Goal: Communication & Community: Answer question/provide support

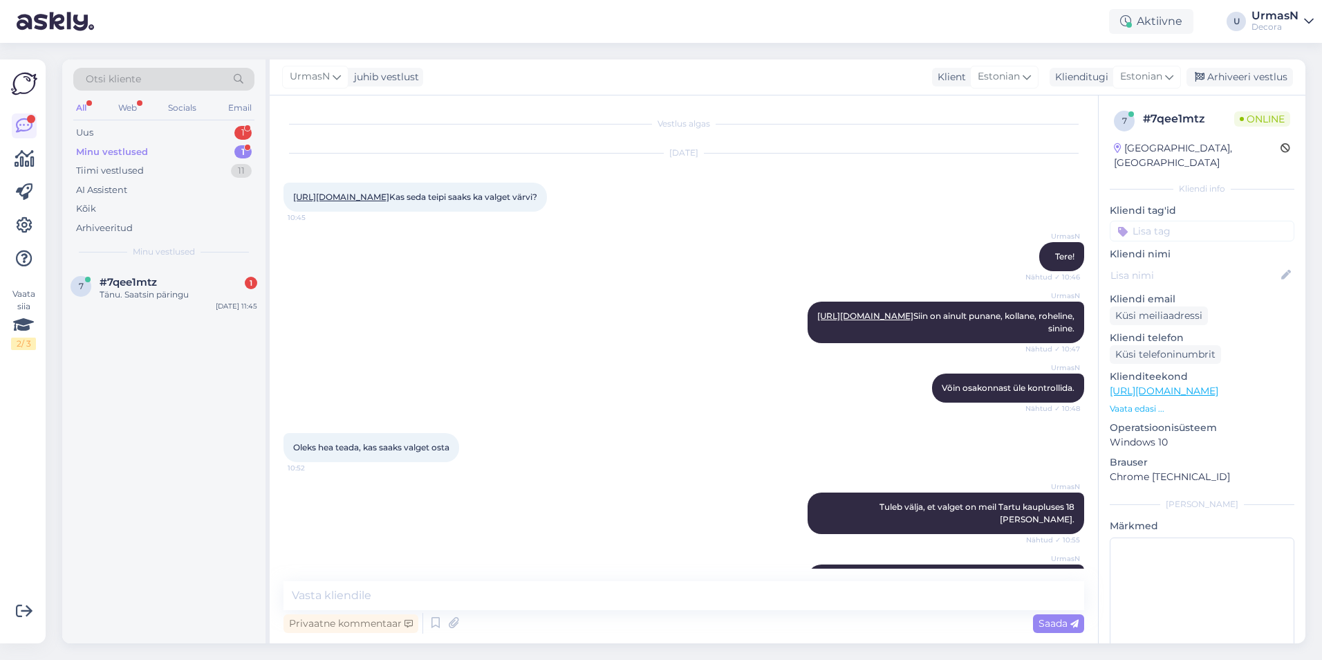
scroll to position [162, 0]
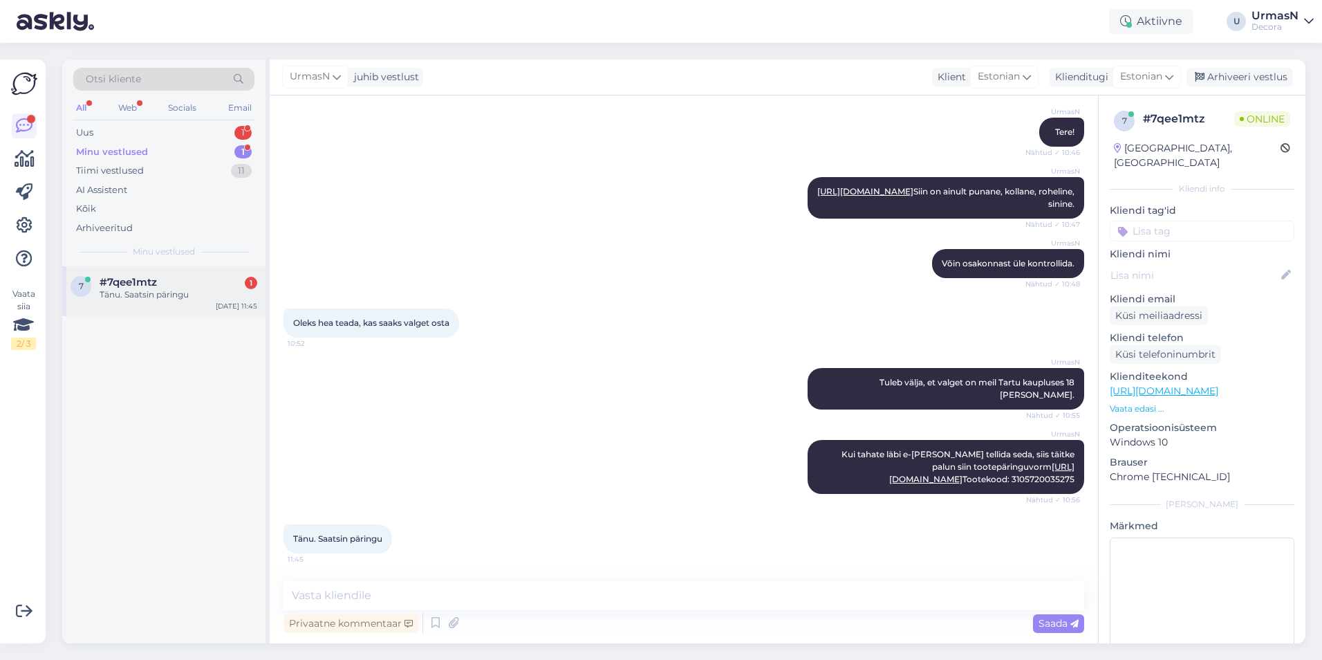
click at [171, 284] on div "#7qee1mtz 1" at bounding box center [179, 282] width 158 height 12
click at [145, 138] on div "Uus 1" at bounding box center [163, 132] width 181 height 19
click at [94, 128] on div "Uus 1" at bounding box center [163, 132] width 181 height 19
click at [171, 308] on div "Kas see peab [PERSON_NAME] kuidas saan [PERSON_NAME]" at bounding box center [179, 300] width 158 height 25
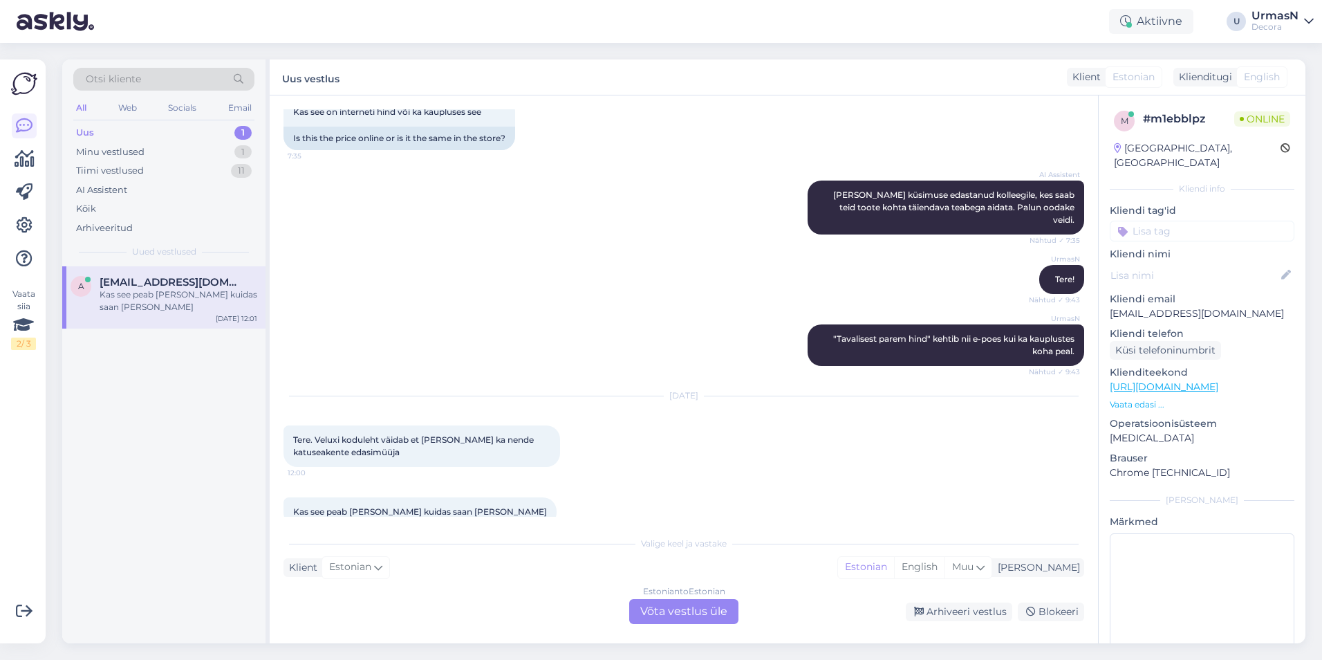
click at [651, 613] on div "Estonian to Estonian Võta vestlus üle" at bounding box center [683, 611] width 109 height 25
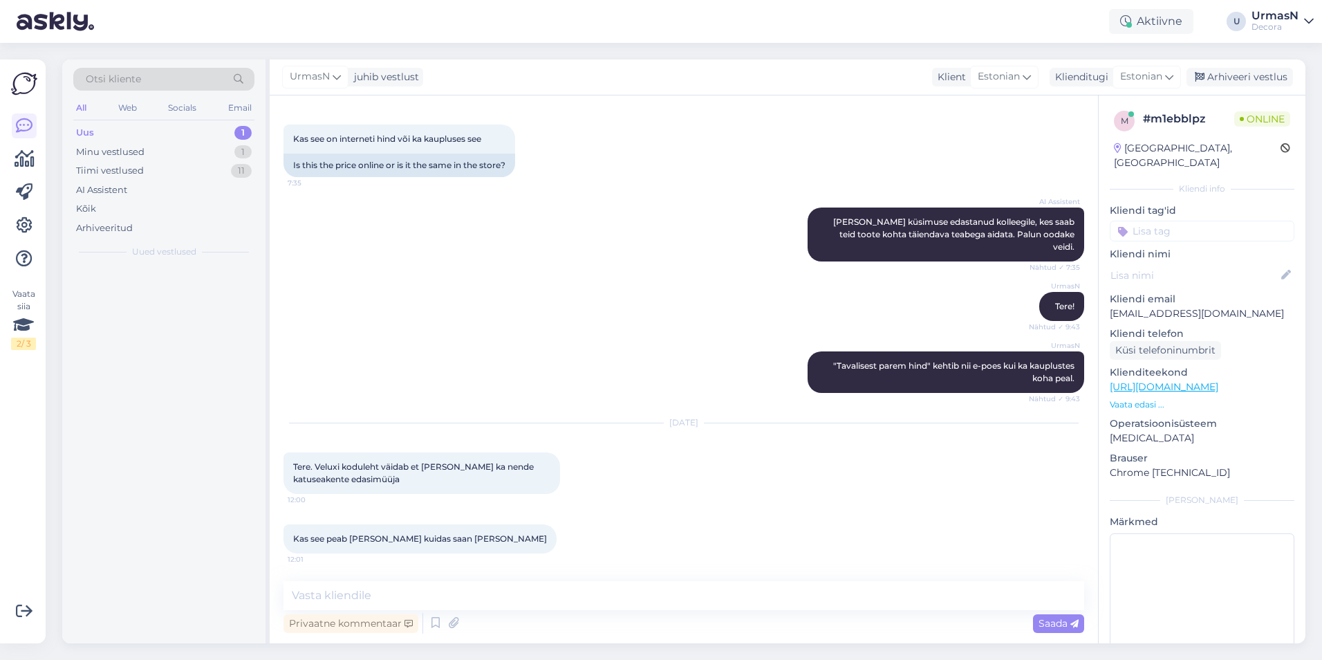
scroll to position [658, 0]
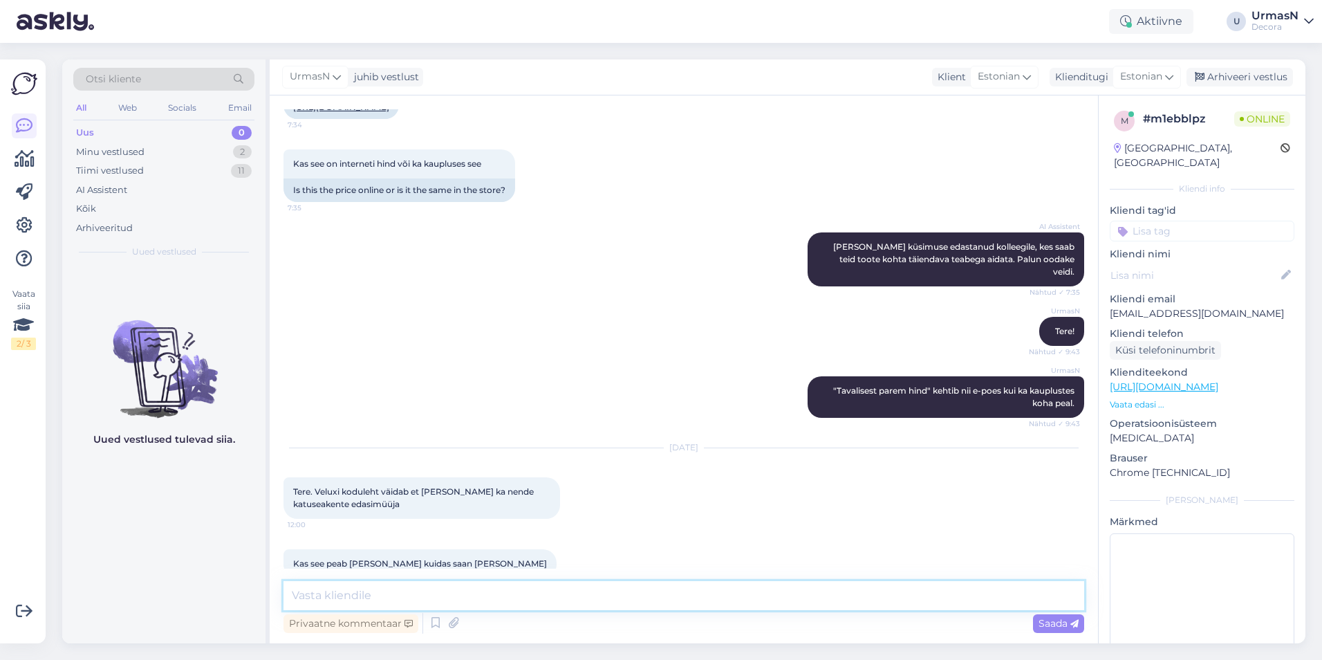
click at [353, 586] on textarea at bounding box center [683, 595] width 801 height 29
type textarea "Tere!"
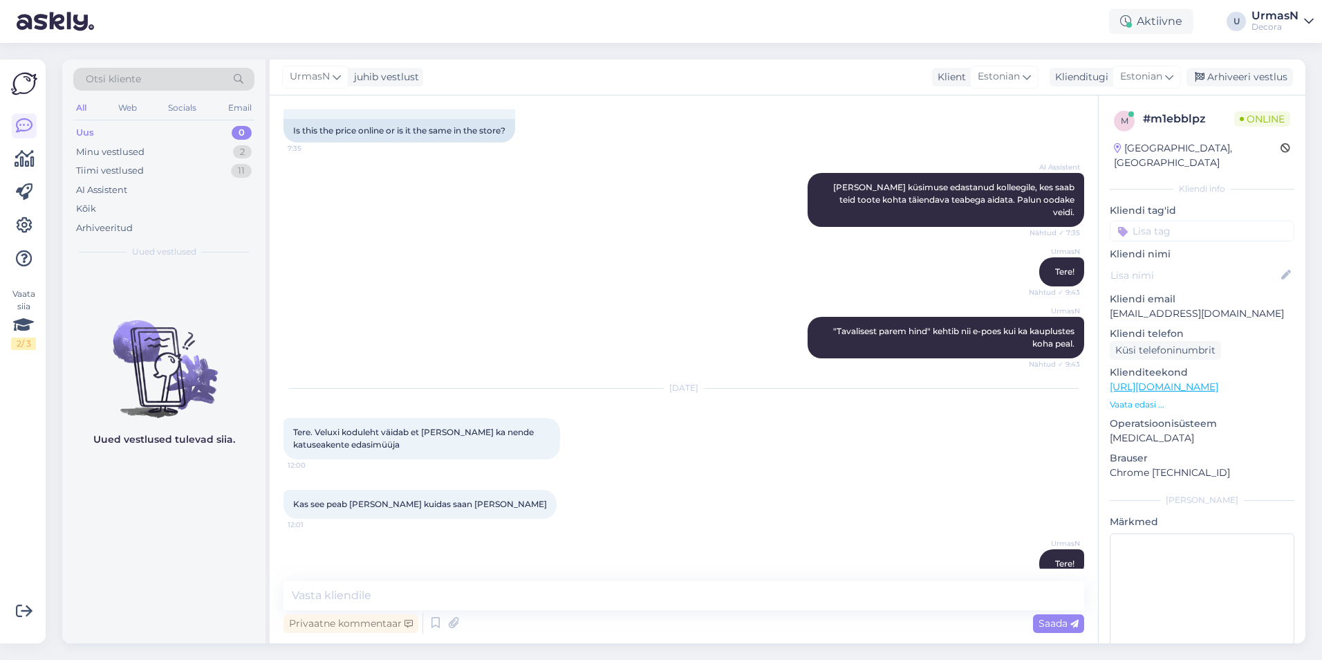
click at [1147, 398] on p "Vaata edasi ..." at bounding box center [1202, 404] width 185 height 12
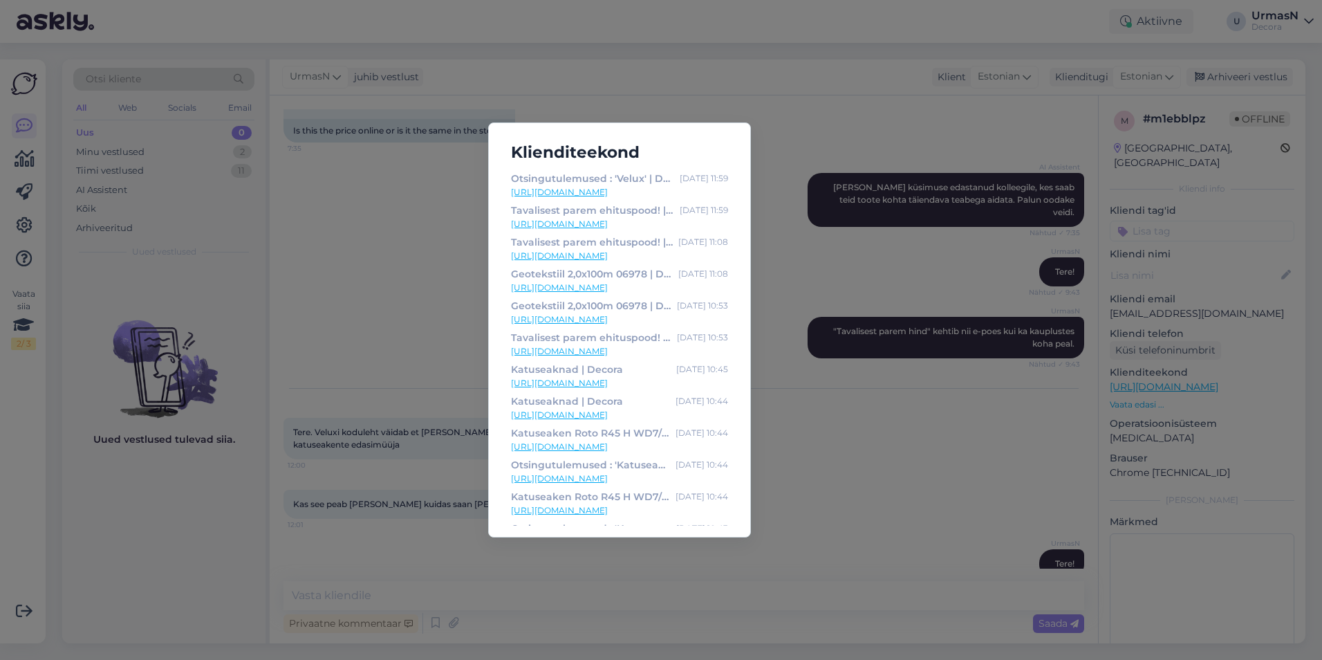
click at [497, 559] on div "Klienditeekond Otsingutulemused : 'Velux' | Decora [DATE] 11:59 [URL][DOMAIN_NA…" at bounding box center [661, 330] width 1322 height 660
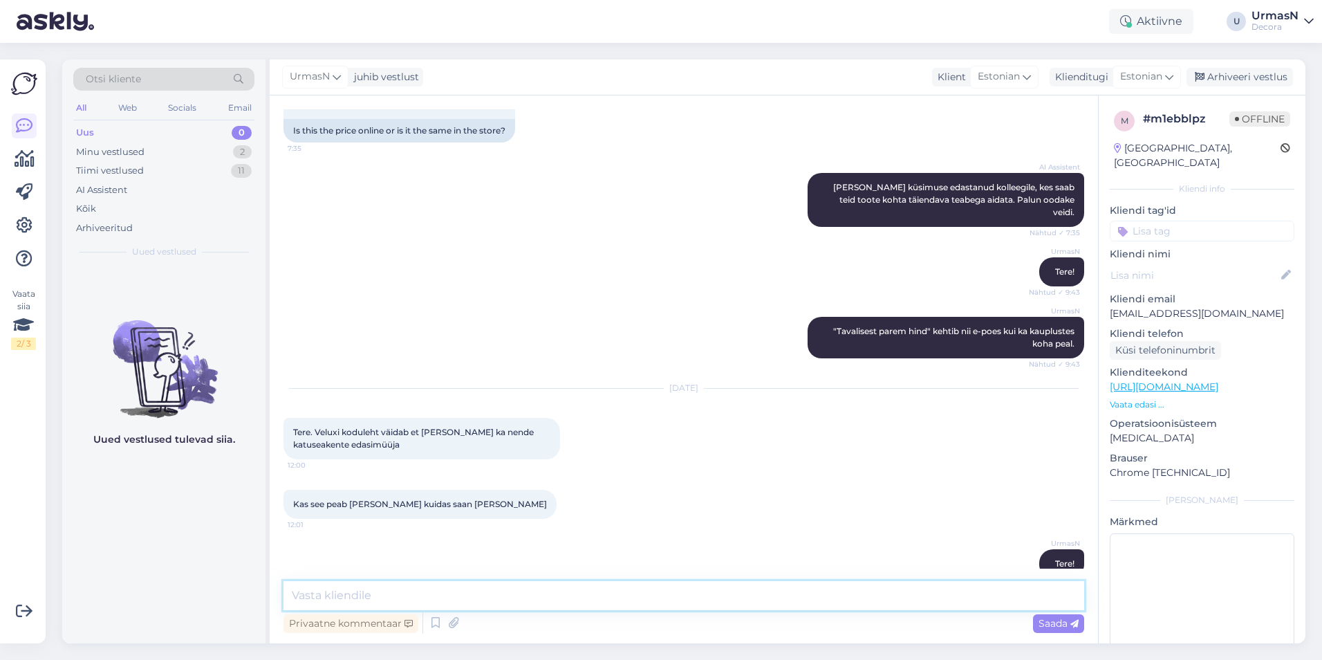
click at [380, 597] on textarea at bounding box center [683, 595] width 801 height 29
paste textarea "[URL][DOMAIN_NAME]"
type textarea "[URL][DOMAIN_NAME]"
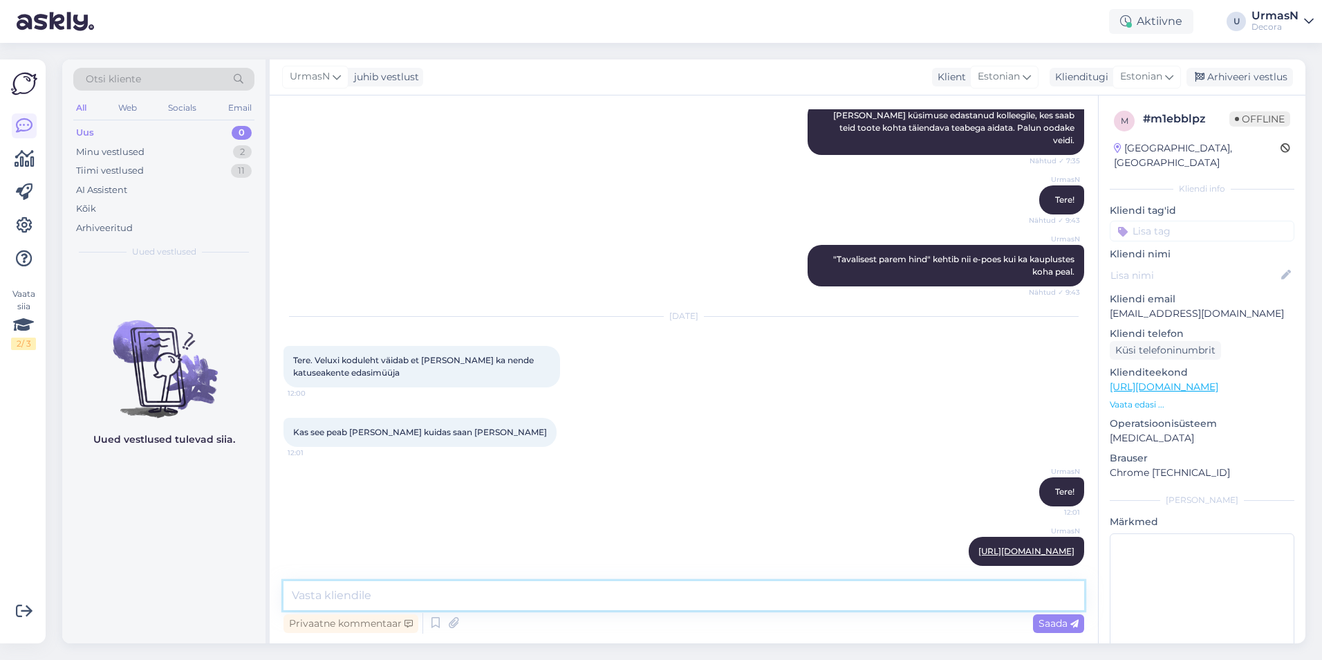
click at [323, 598] on textarea at bounding box center [683, 595] width 801 height 29
type textarea "See on e-[PERSON_NAME] kaudu tellitav."
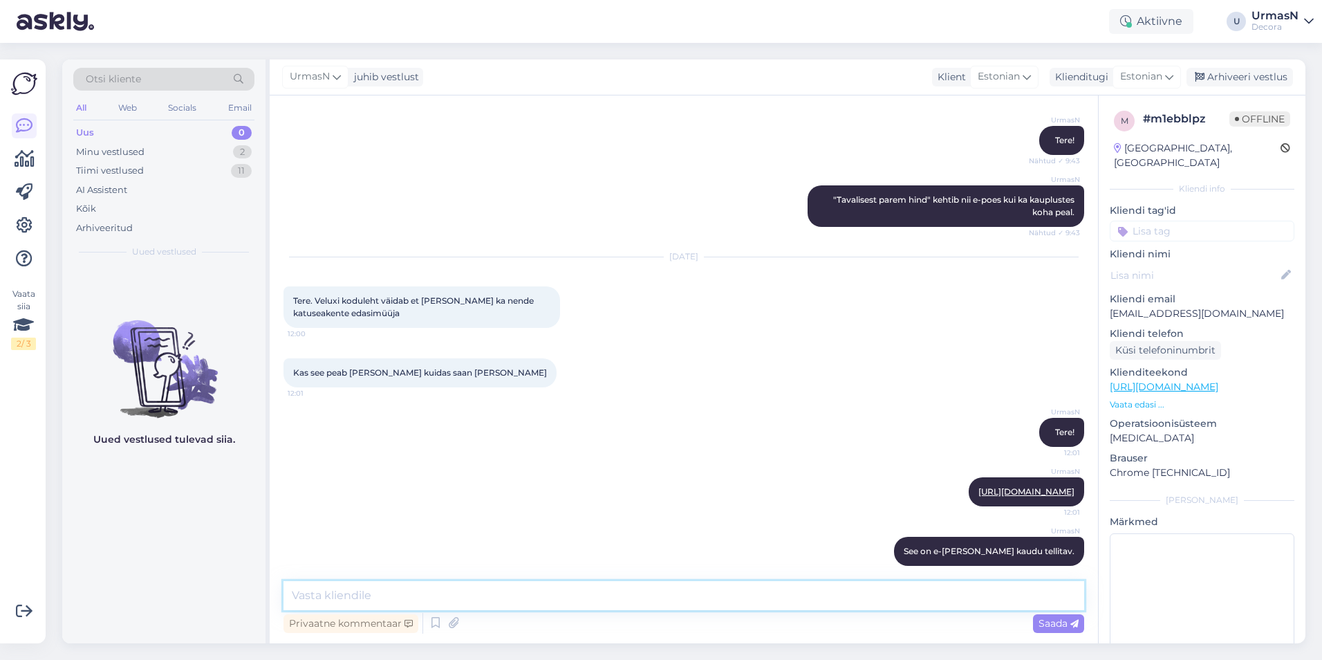
click at [345, 592] on textarea at bounding box center [683, 595] width 801 height 29
click at [337, 590] on textarea at bounding box center [683, 595] width 801 height 29
type textarea "Suuremat valikut saab ilmselt läbi kaupluste [PERSON_NAME] projektimüügihalduri…"
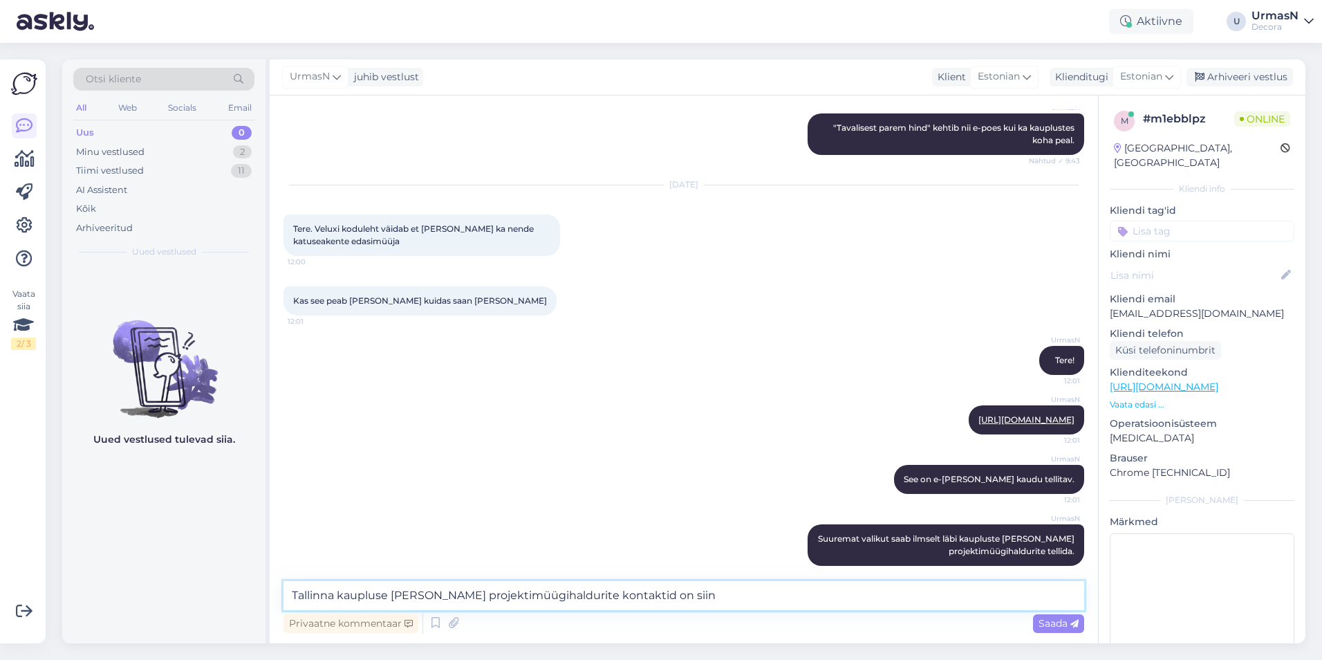
paste textarea "[URL][DOMAIN_NAME]"
type textarea "Tallinna kaupluse [PERSON_NAME] projektimüügihaldurite kontaktid on siin [URL][…"
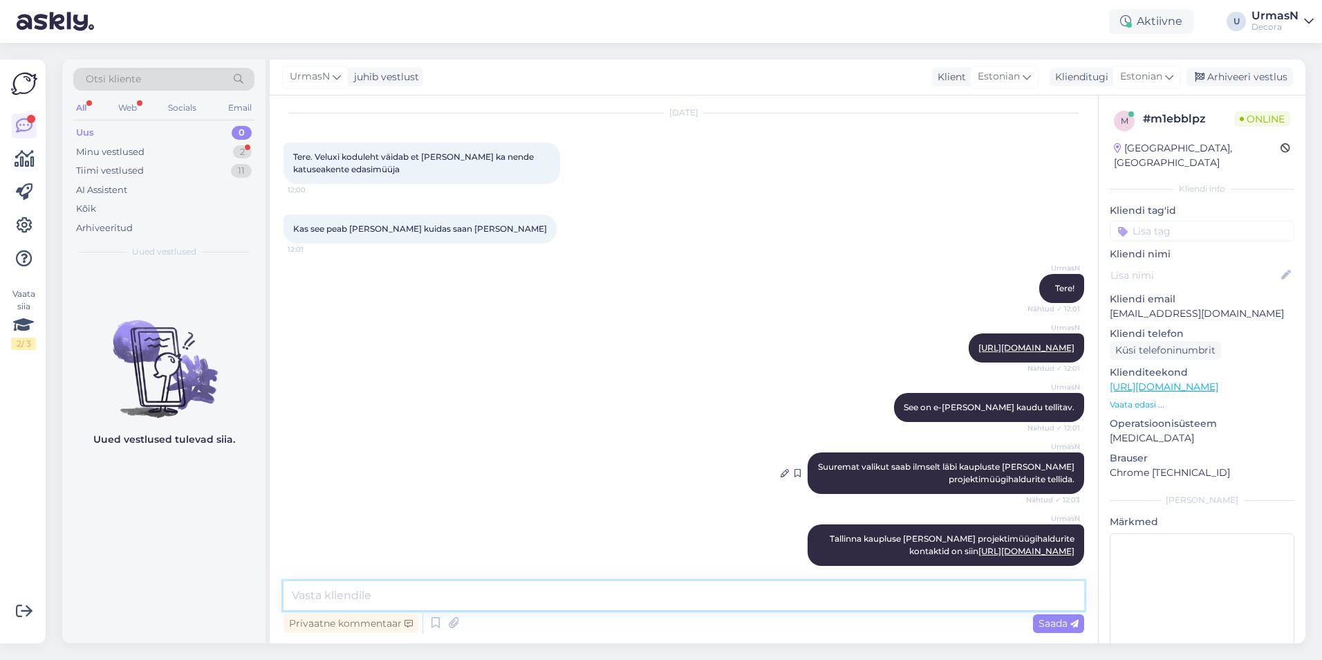
scroll to position [1052, 0]
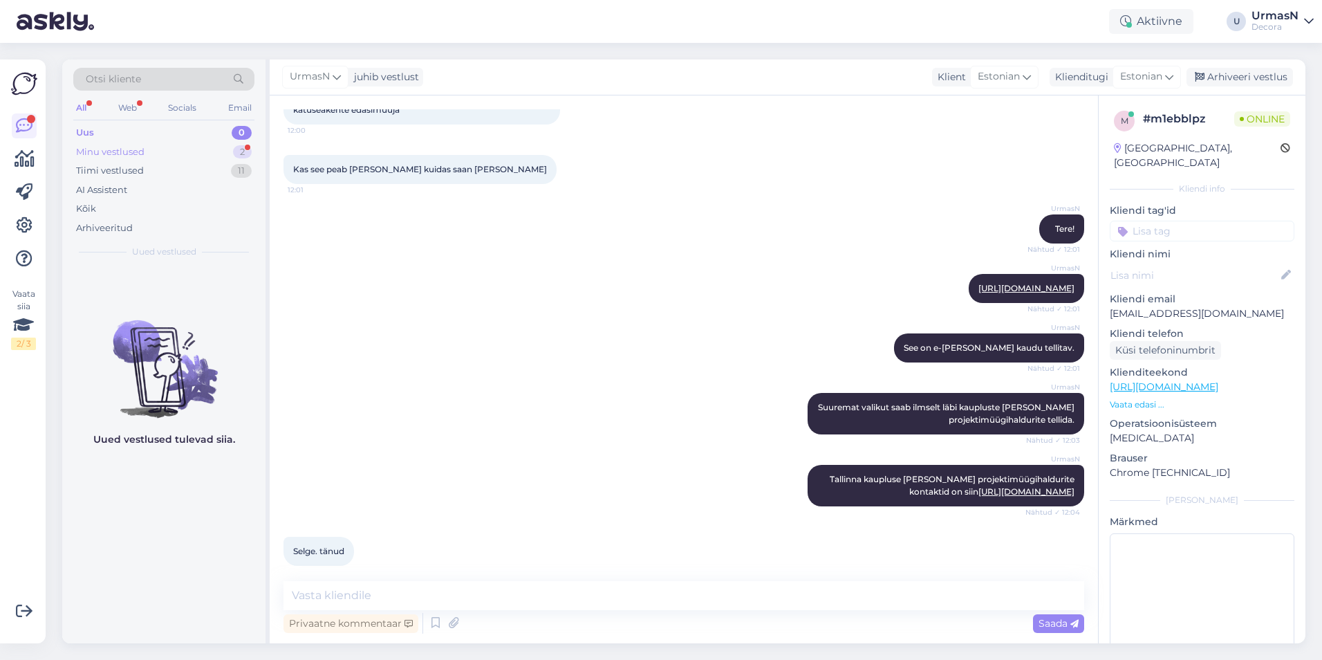
click at [158, 151] on div "Minu vestlused 2" at bounding box center [163, 151] width 181 height 19
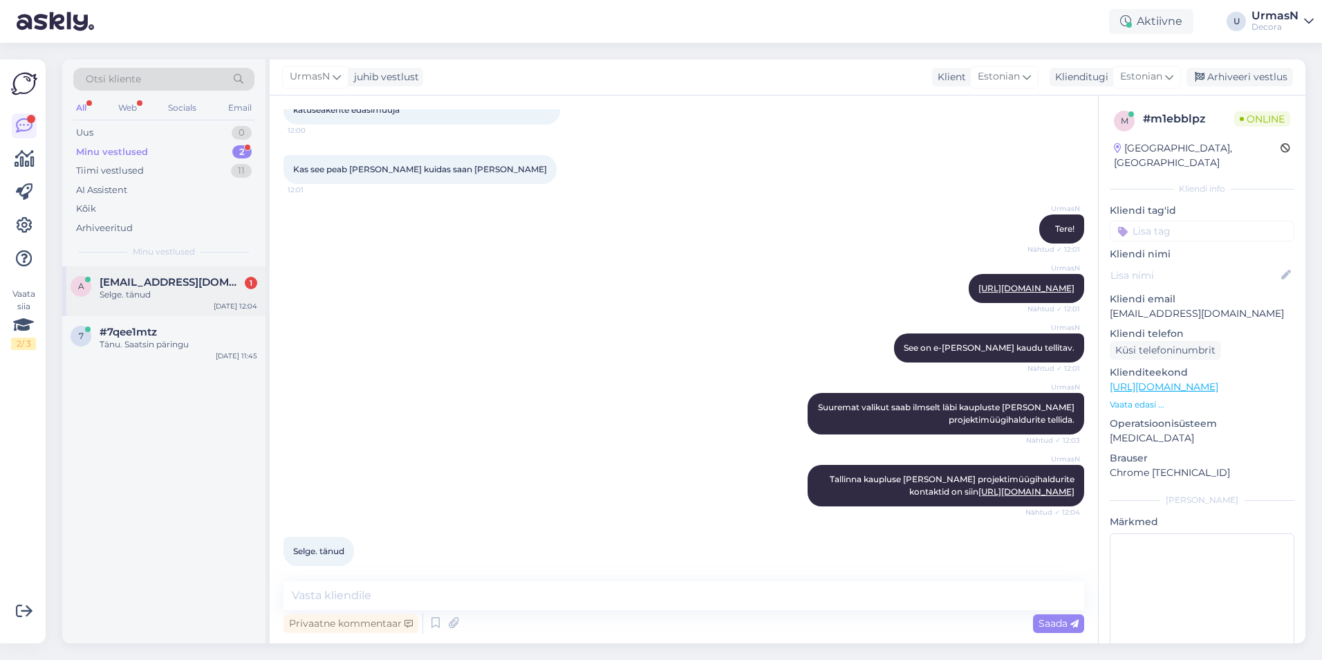
click at [162, 283] on span "[EMAIL_ADDRESS][DOMAIN_NAME]" at bounding box center [172, 282] width 144 height 12
click at [353, 603] on textarea at bounding box center [683, 595] width 801 height 29
type textarea "Kena päeva jätku!"
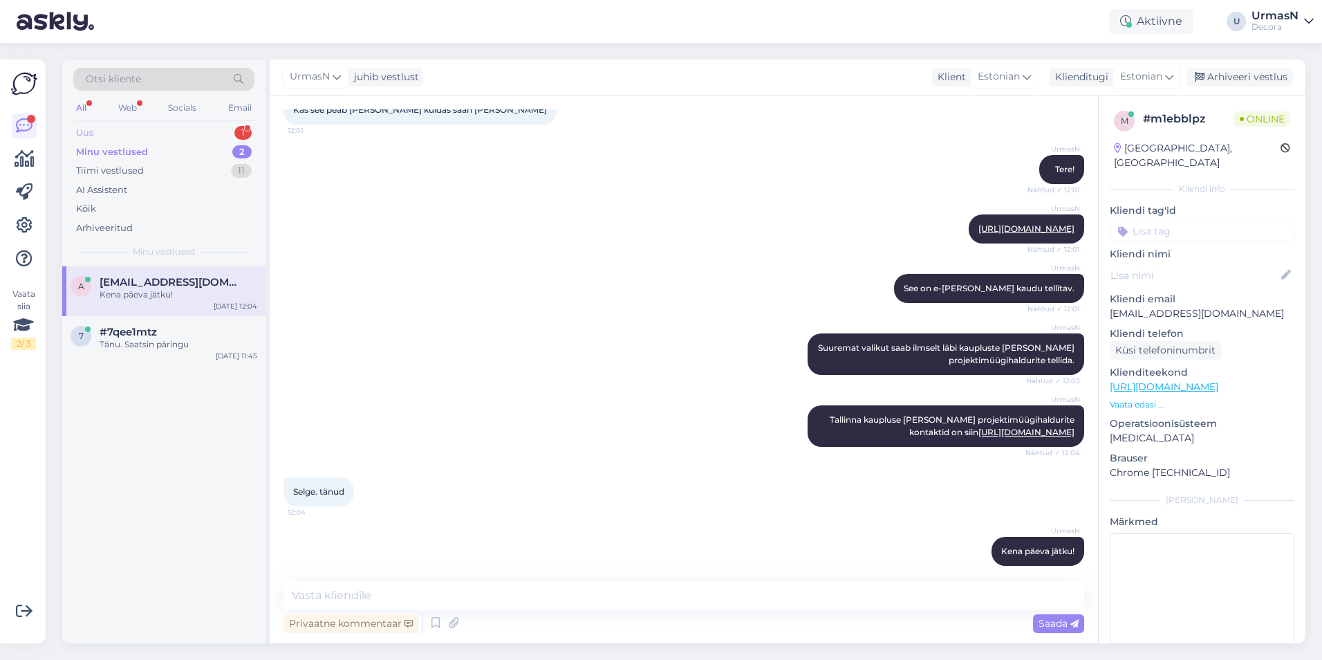
click at [116, 133] on div "Uus 1" at bounding box center [163, 132] width 181 height 19
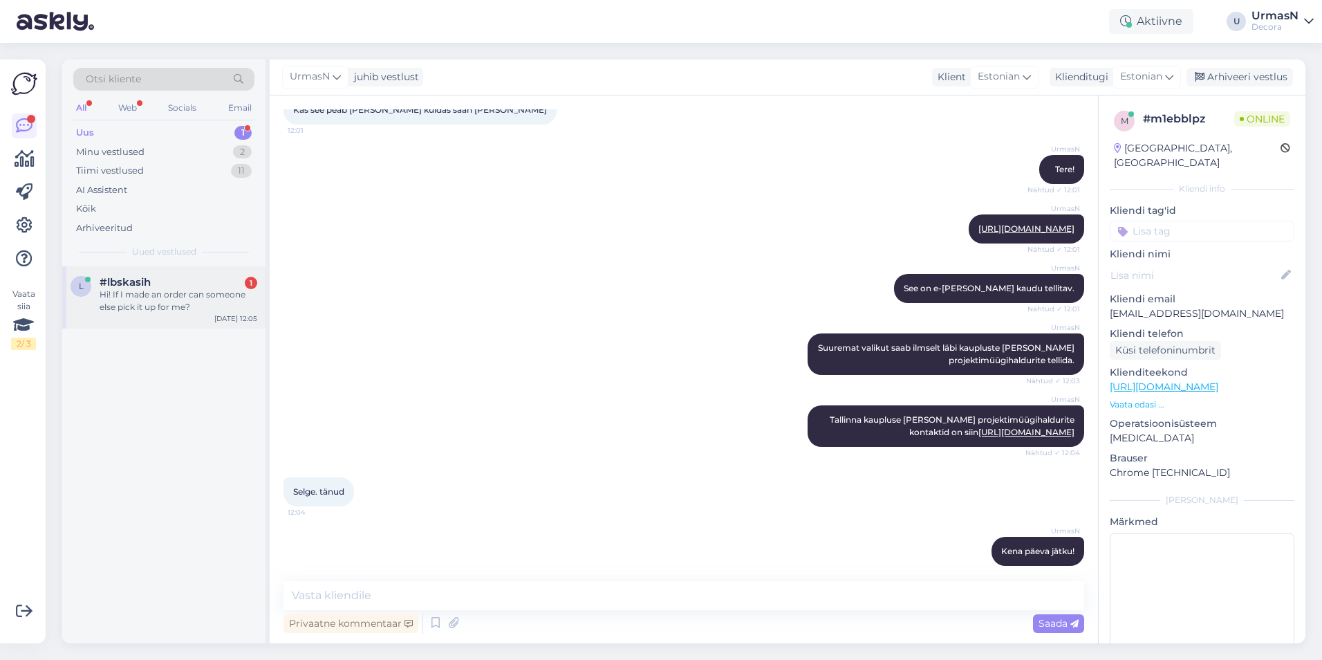
click at [156, 289] on div "Hi! If I made an order can someone else pick it up for me?" at bounding box center [179, 300] width 158 height 25
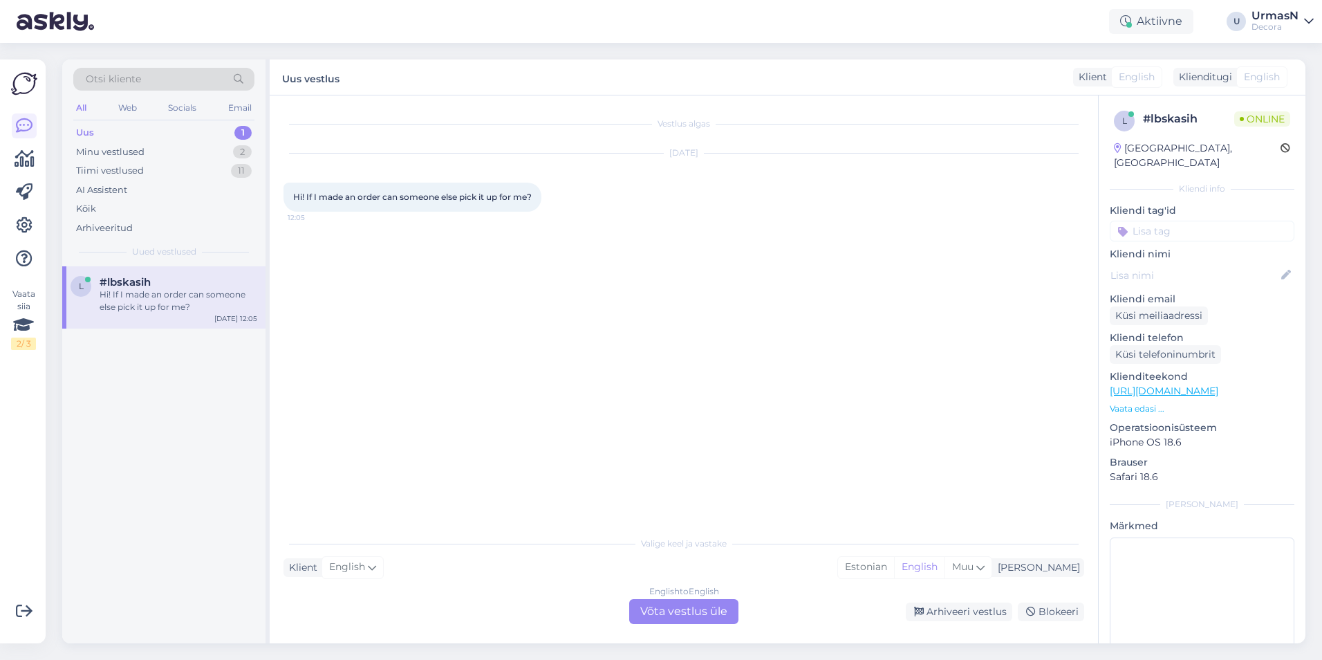
click at [674, 611] on div "English to English Võta vestlus üle" at bounding box center [683, 611] width 109 height 25
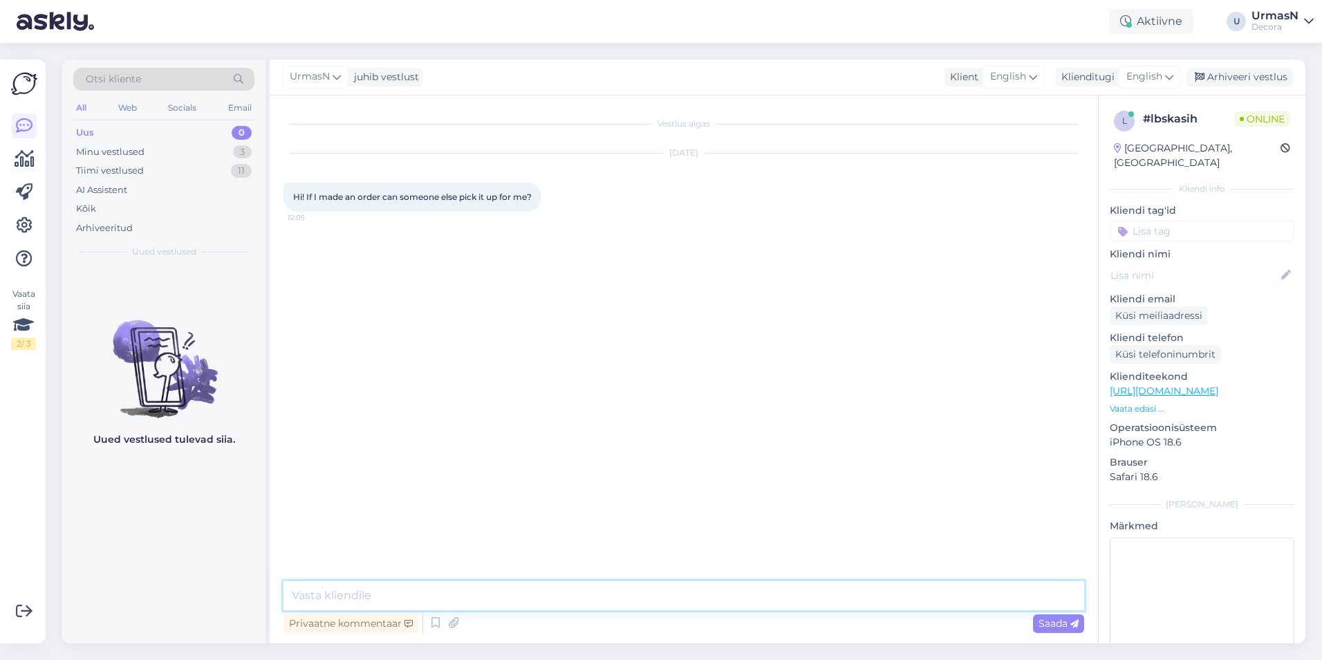
click at [377, 596] on textarea at bounding box center [683, 595] width 801 height 29
type textarea "Hello!"
type textarea "Yes. I will need Your name, order number and the name of the person that will b…"
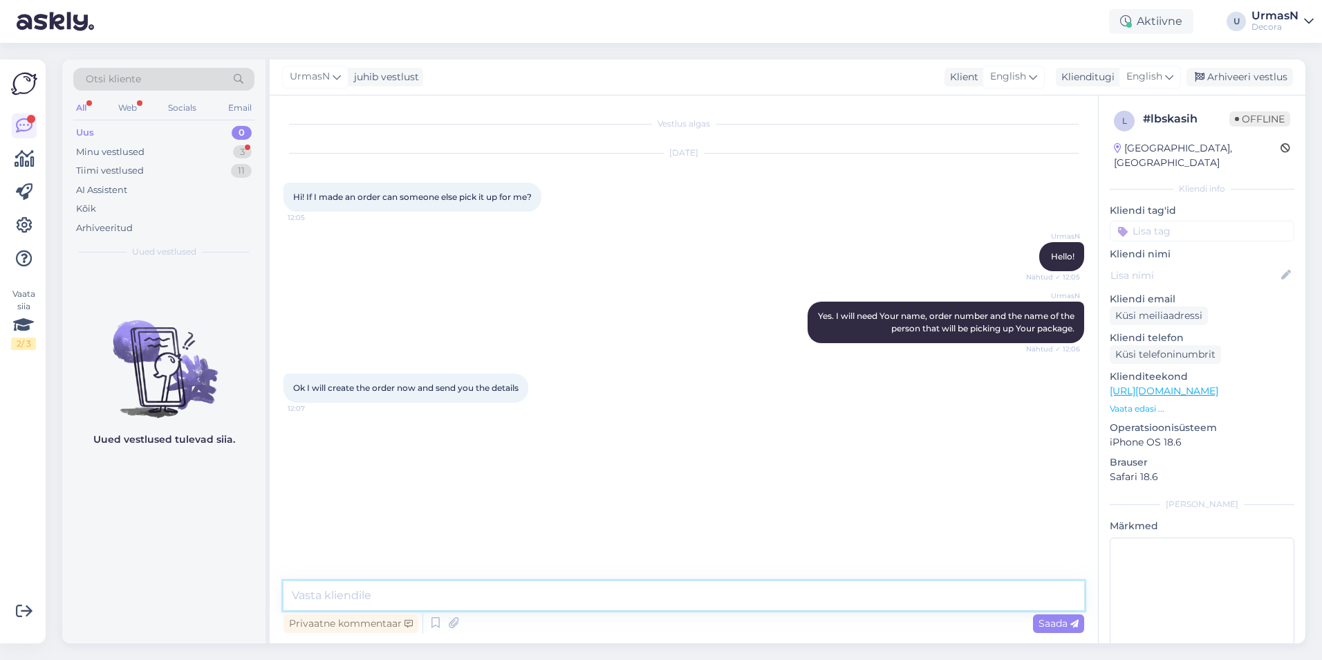
click at [446, 590] on textarea at bounding box center [683, 595] width 801 height 29
type textarea "O"
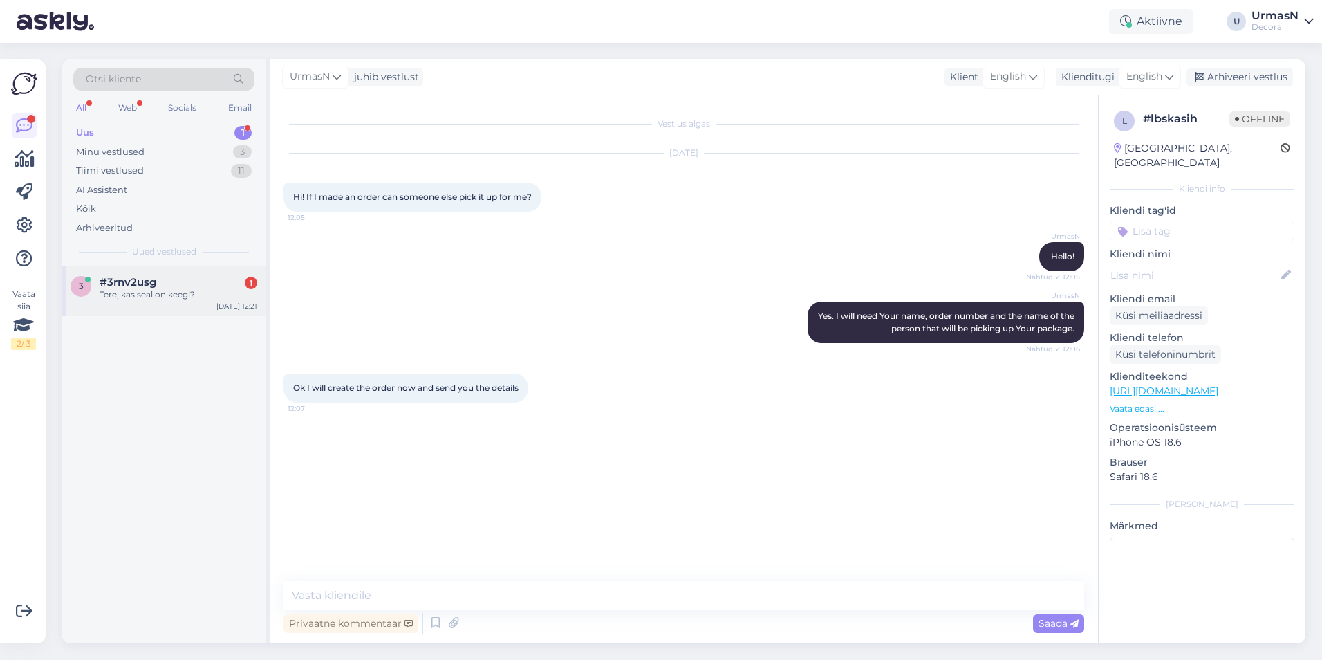
click at [162, 291] on div "Tere, kas seal on keegi?" at bounding box center [179, 294] width 158 height 12
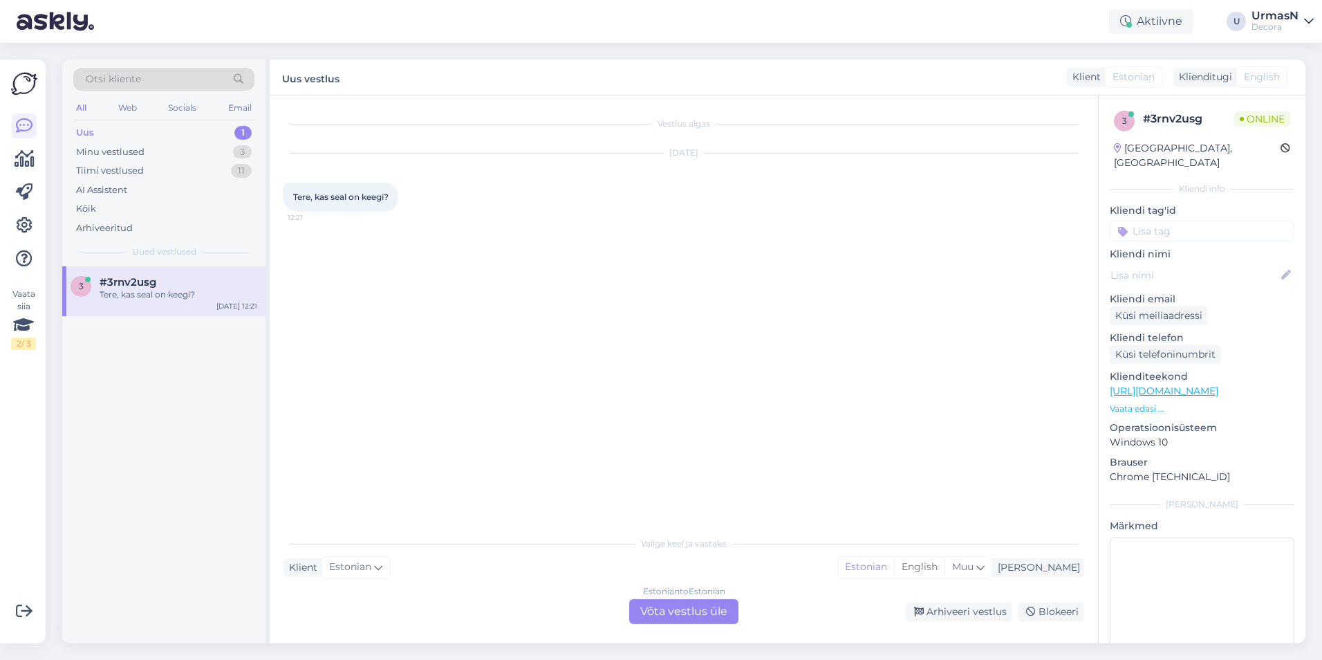
click at [669, 610] on div "Estonian to Estonian Võta vestlus üle" at bounding box center [683, 611] width 109 height 25
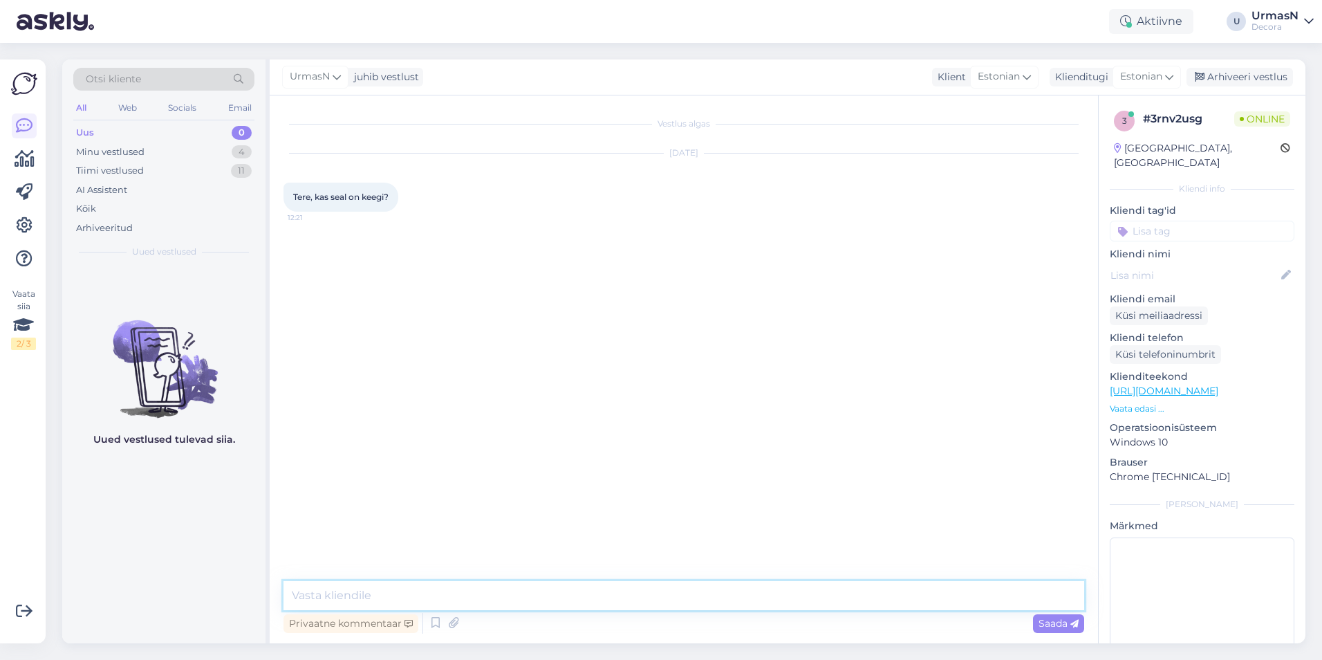
click at [418, 597] on textarea at bounding box center [683, 595] width 801 height 29
type textarea "Tere!"
click at [1142, 402] on p "Vaata edasi ..." at bounding box center [1202, 408] width 185 height 12
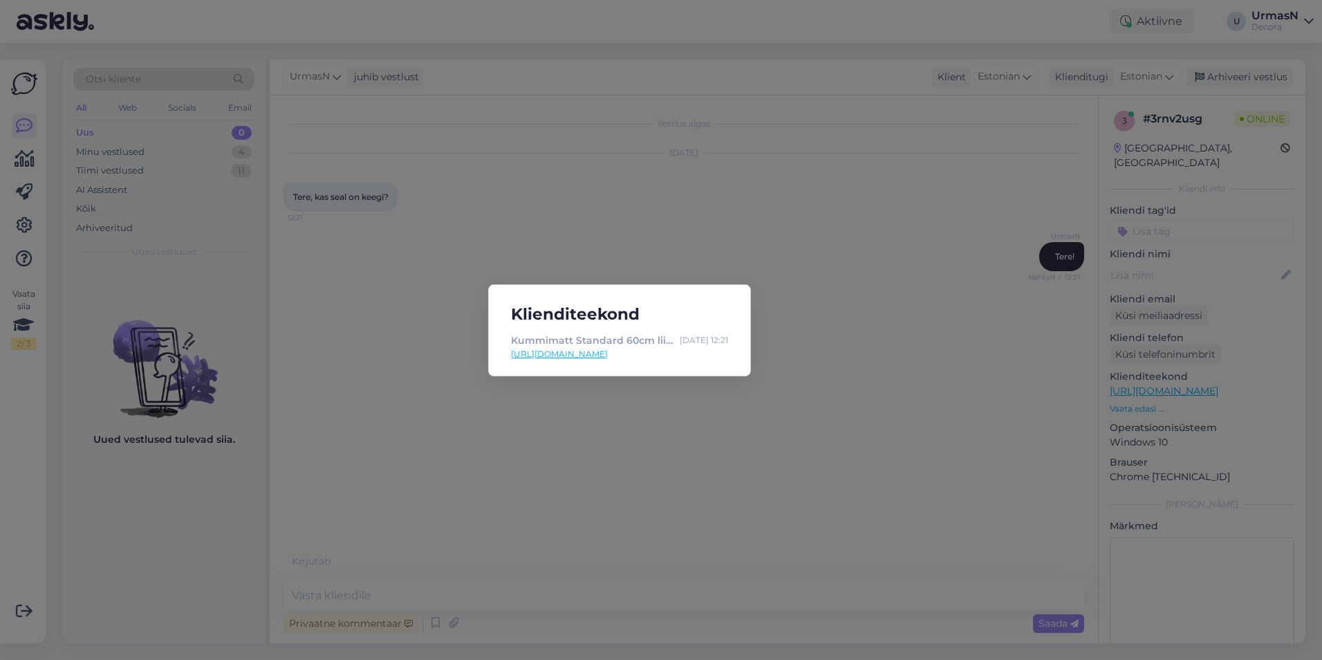
click at [750, 424] on div "Klienditeekond Kummimatt Standard 60cm liiv | Decora [DATE] 12:21 [URL][DOMAIN_…" at bounding box center [661, 330] width 1322 height 660
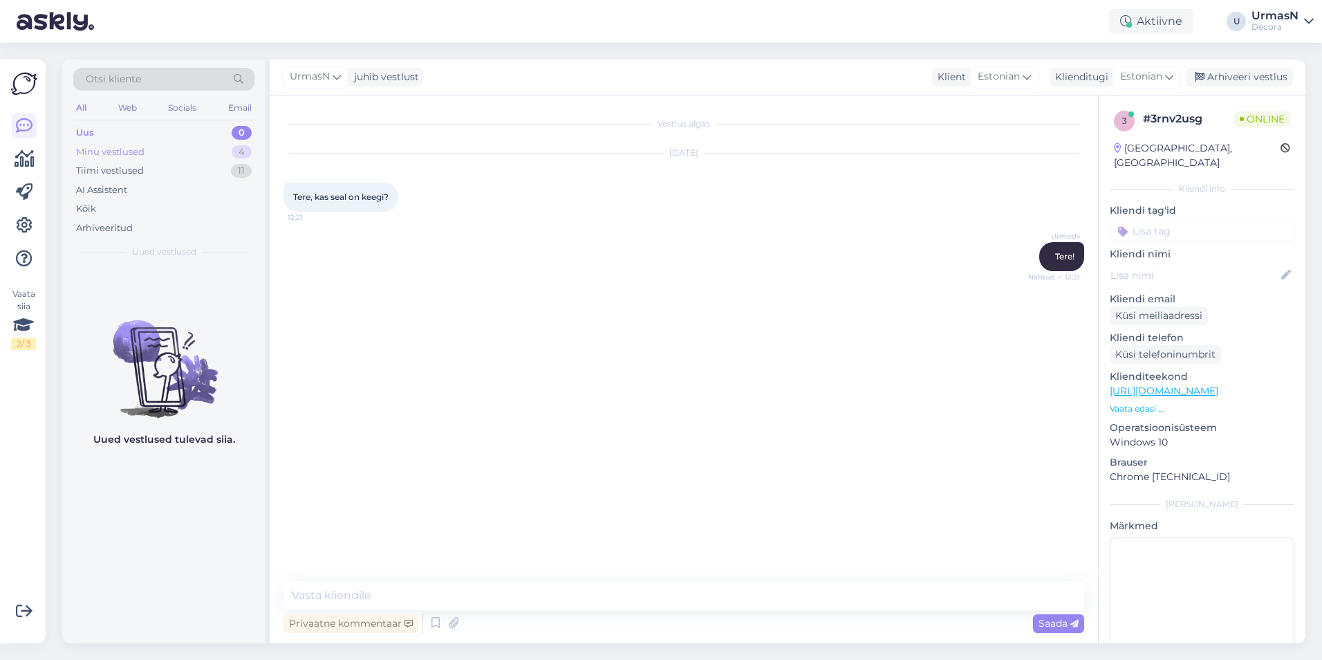
click at [106, 154] on div "Minu vestlused" at bounding box center [110, 152] width 68 height 14
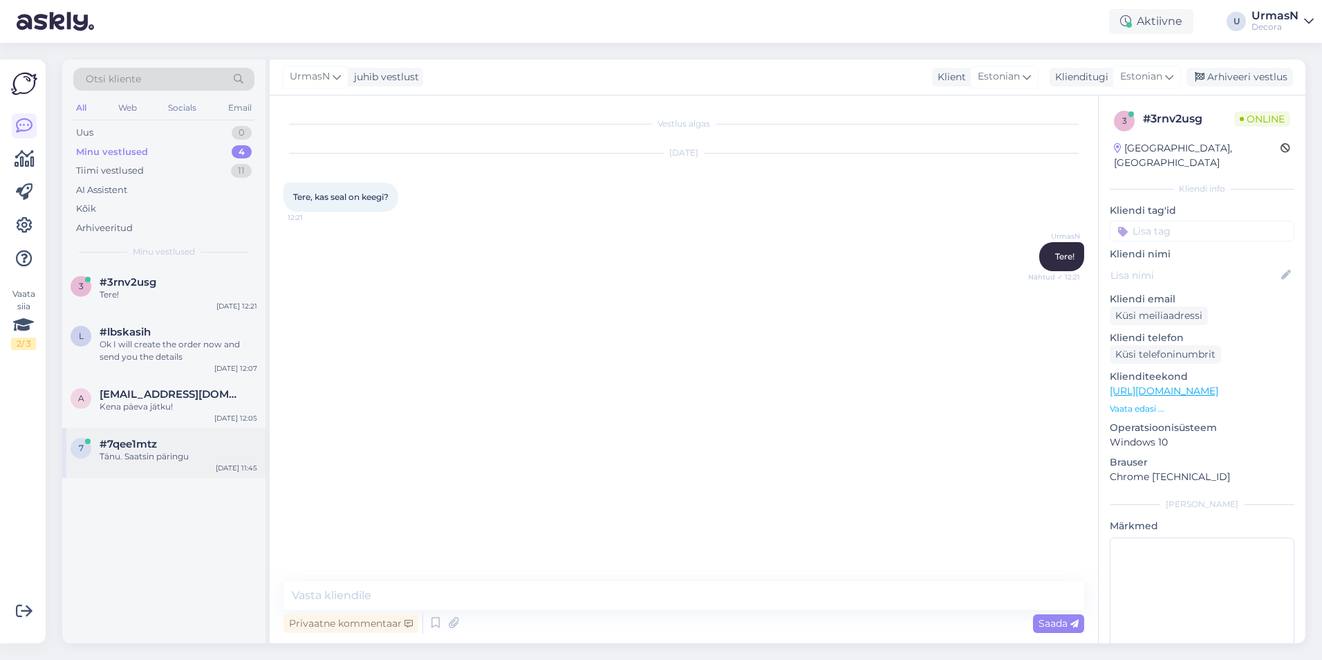
click at [171, 437] on div "7 #7qee1mtz Tänu. Saatsin päringu [DATE] 11:45" at bounding box center [163, 453] width 203 height 50
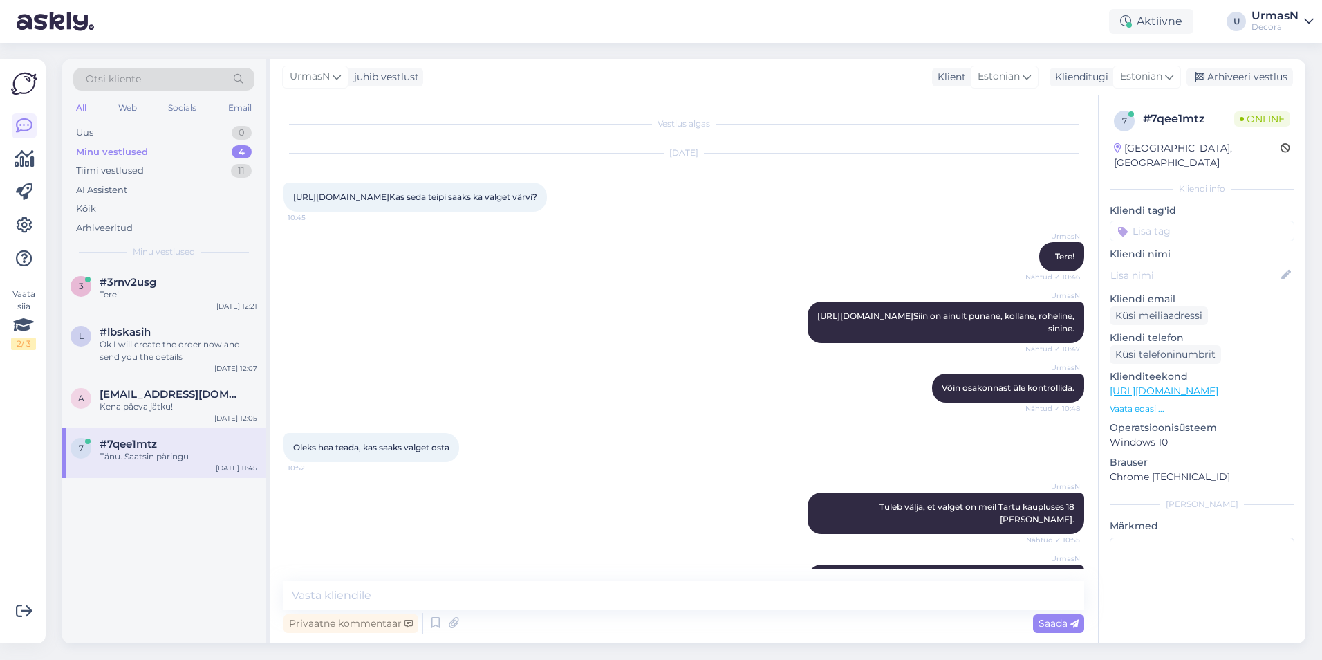
scroll to position [162, 0]
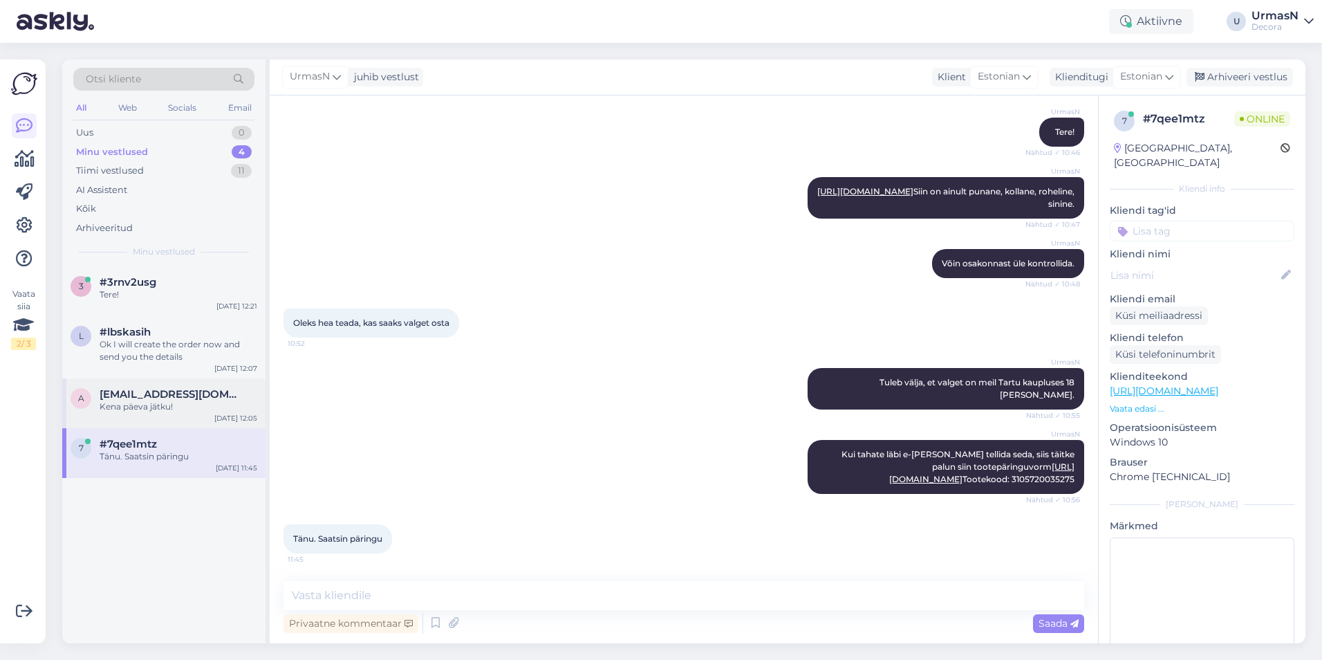
click at [170, 391] on span "[EMAIL_ADDRESS][DOMAIN_NAME]" at bounding box center [172, 394] width 144 height 12
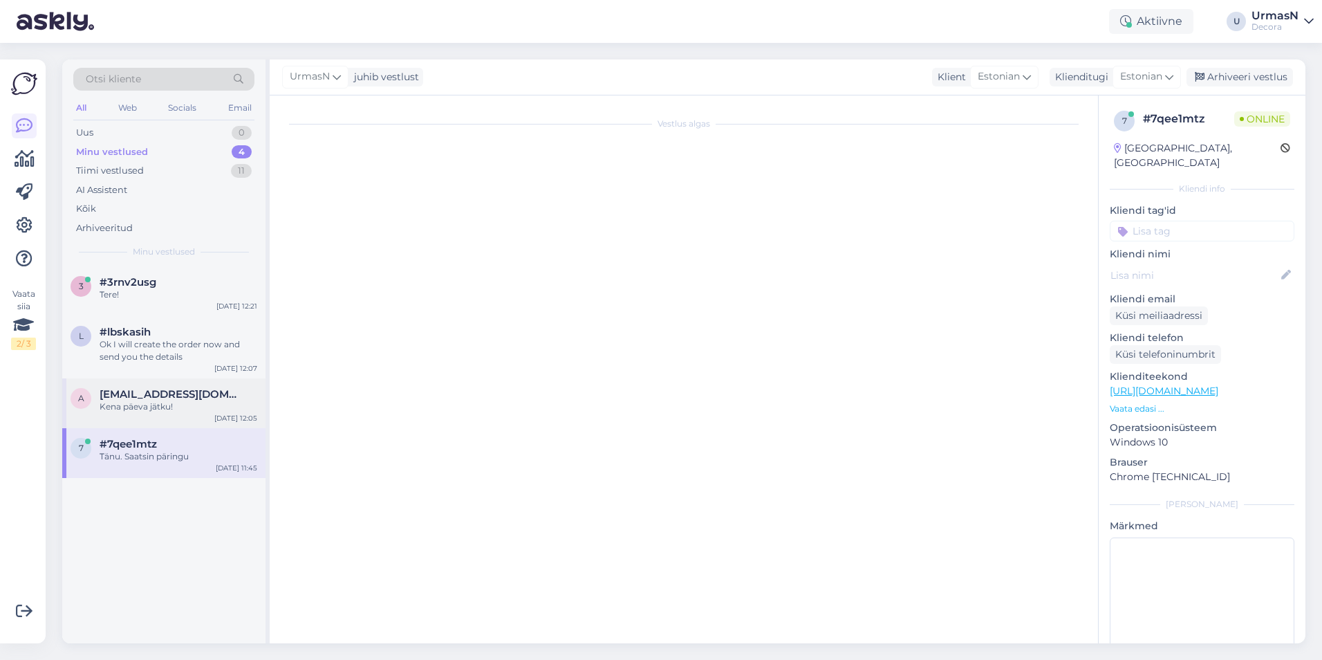
scroll to position [1112, 0]
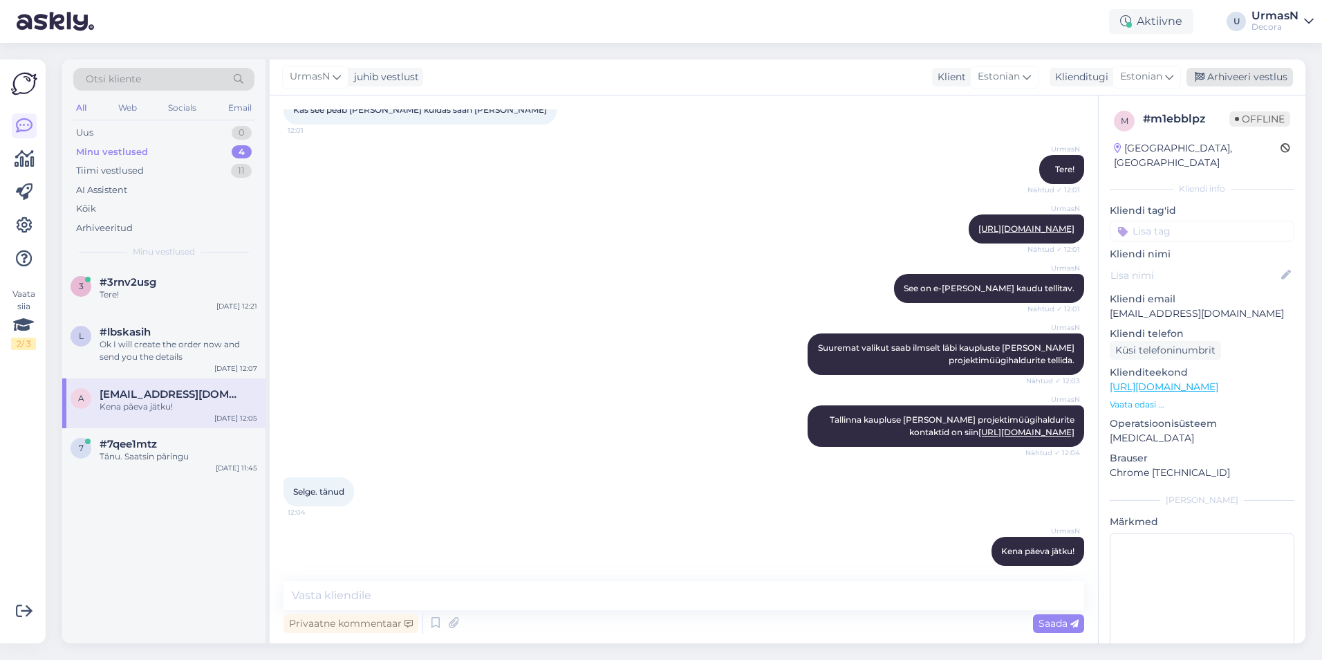
click at [1237, 73] on div "Arhiveeri vestlus" at bounding box center [1240, 77] width 106 height 19
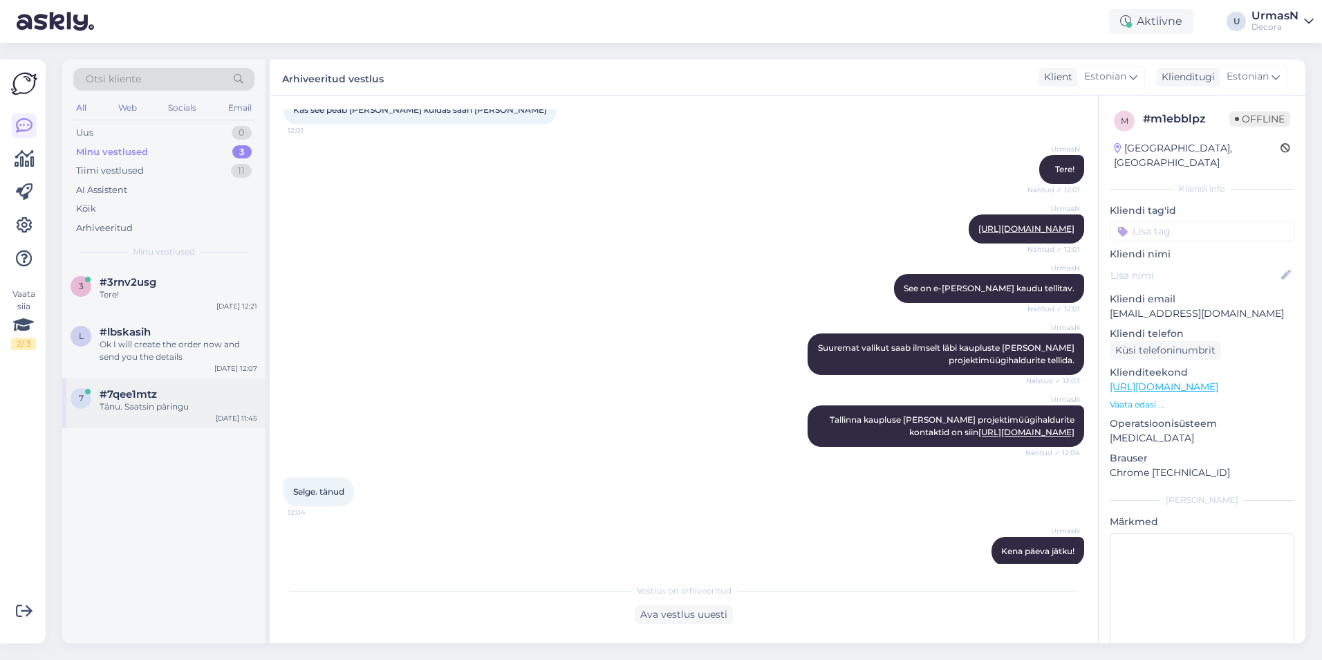
click at [151, 409] on div "Tänu. Saatsin päringu" at bounding box center [179, 406] width 158 height 12
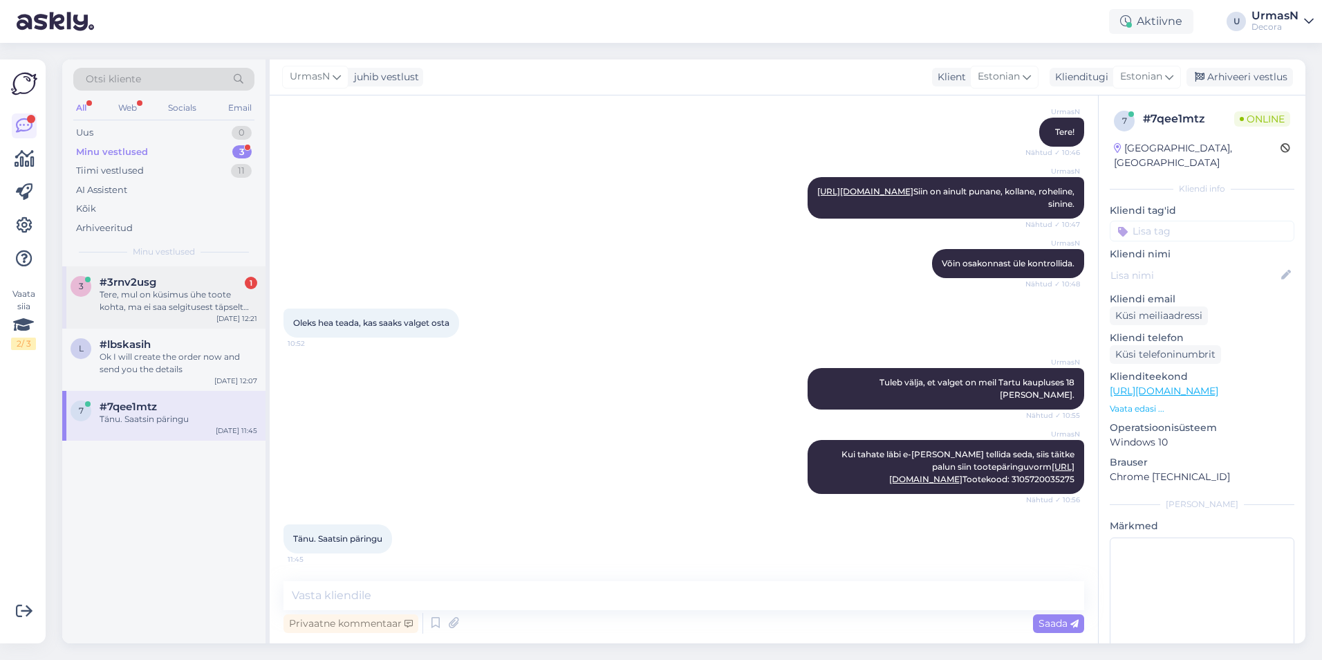
click at [145, 290] on div "Tere, mul on küsimus ühe toote kohta, ma ei saa selgitusest täpselt aru. On kir…" at bounding box center [179, 300] width 158 height 25
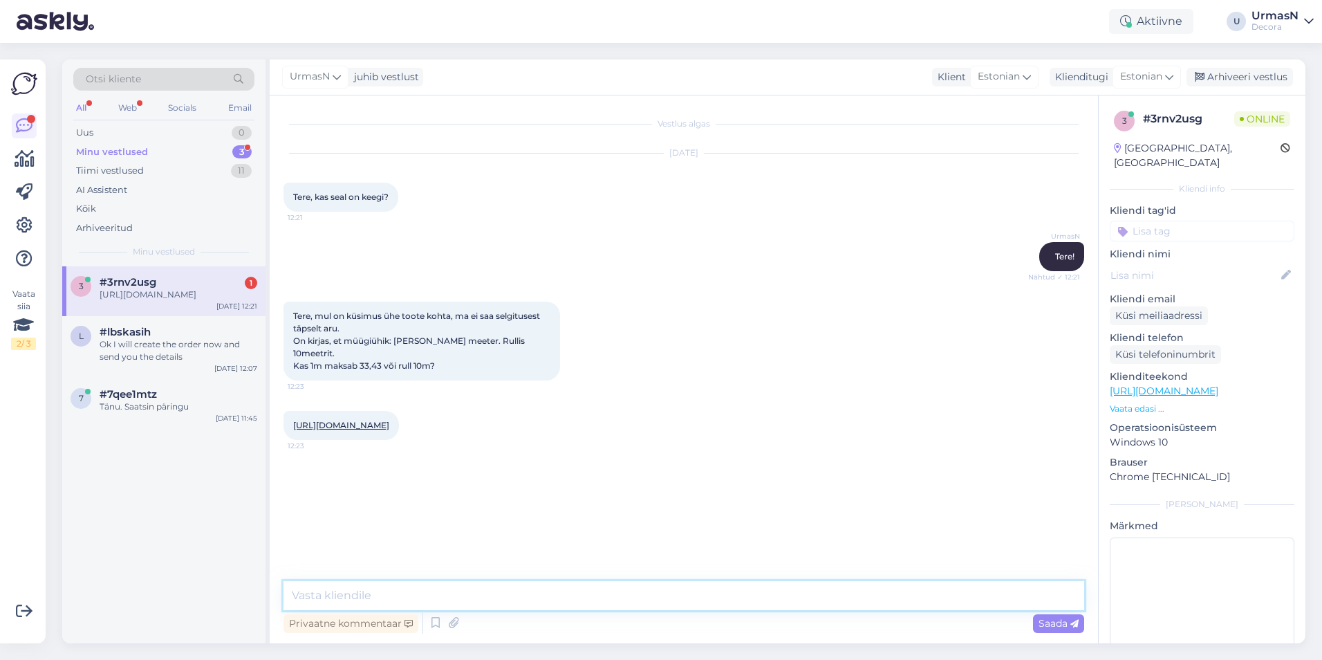
click at [370, 606] on textarea at bounding box center [683, 595] width 801 height 29
drag, startPoint x: 371, startPoint y: 596, endPoint x: 333, endPoint y: 596, distance: 38.7
click at [333, 596] on textarea "See on [DEMOGRAPHIC_DATA] meetri hind." at bounding box center [683, 595] width 801 height 29
type textarea "See on meetri hind."
click at [346, 595] on textarea at bounding box center [683, 595] width 801 height 29
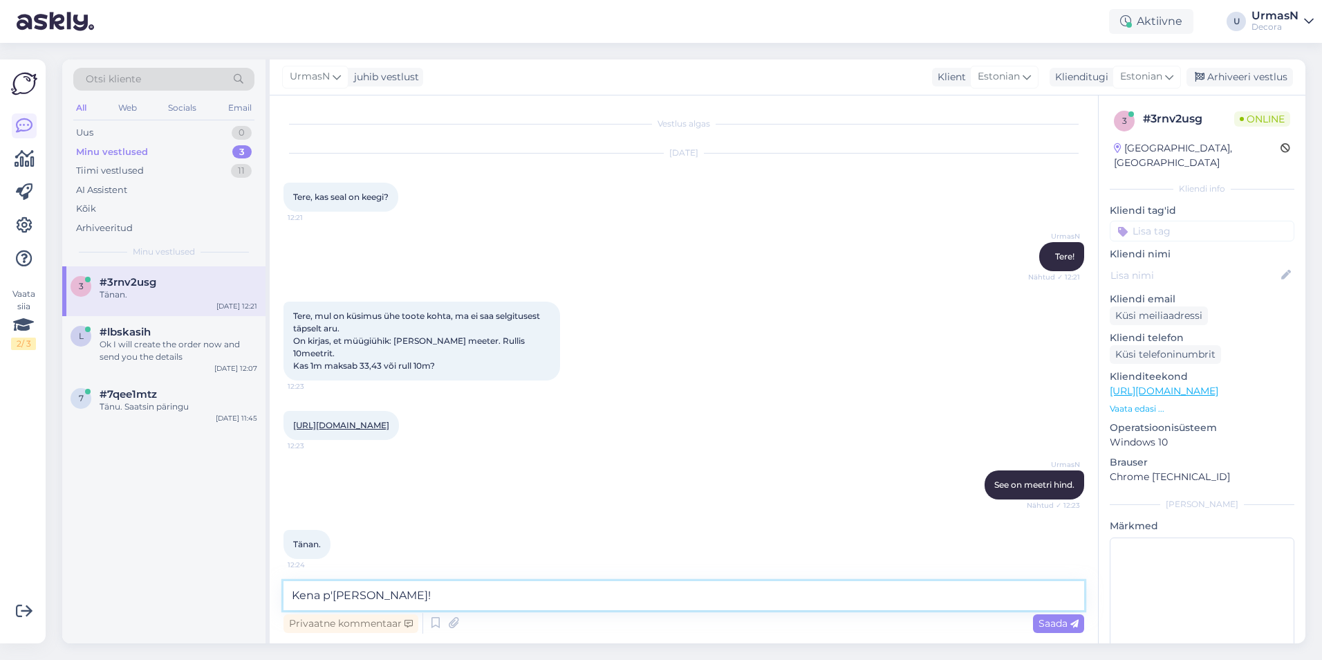
click at [333, 599] on textarea "Kena p'[PERSON_NAME]!" at bounding box center [683, 595] width 801 height 29
type textarea "Kena päeva jätku!"
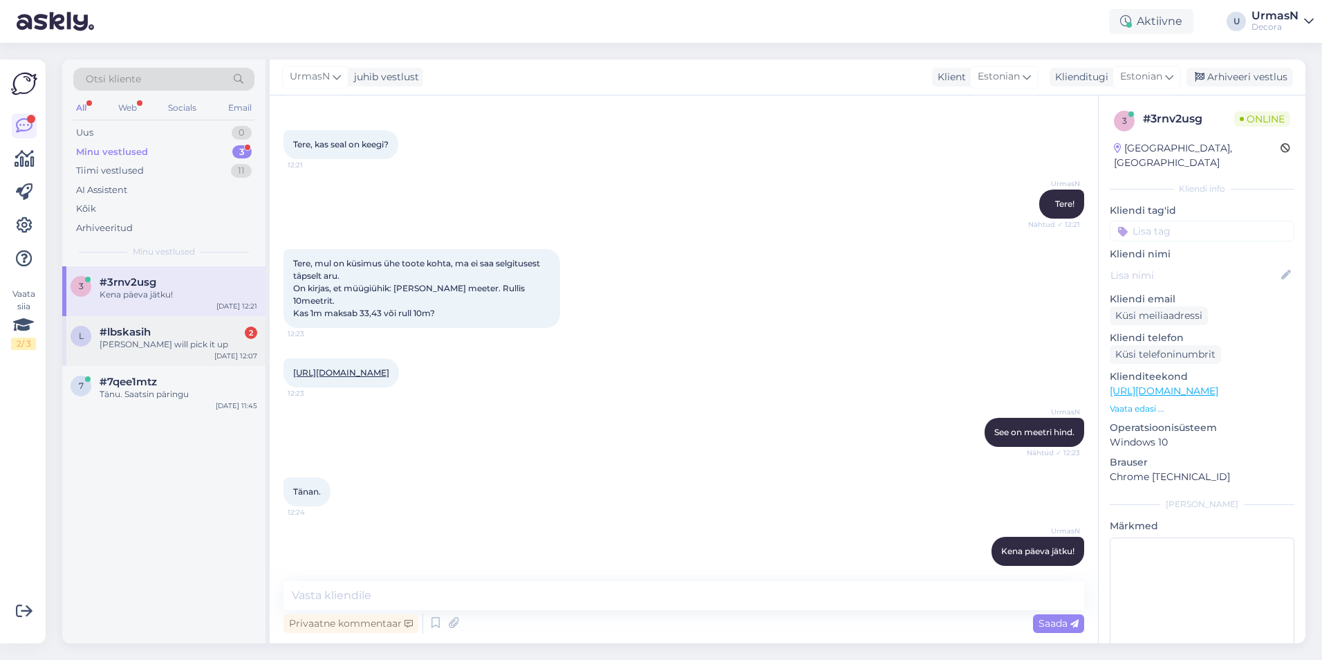
click at [127, 353] on div "l #lbskasih 2 [PERSON_NAME] will pick it up [DATE] 12:07" at bounding box center [163, 341] width 203 height 50
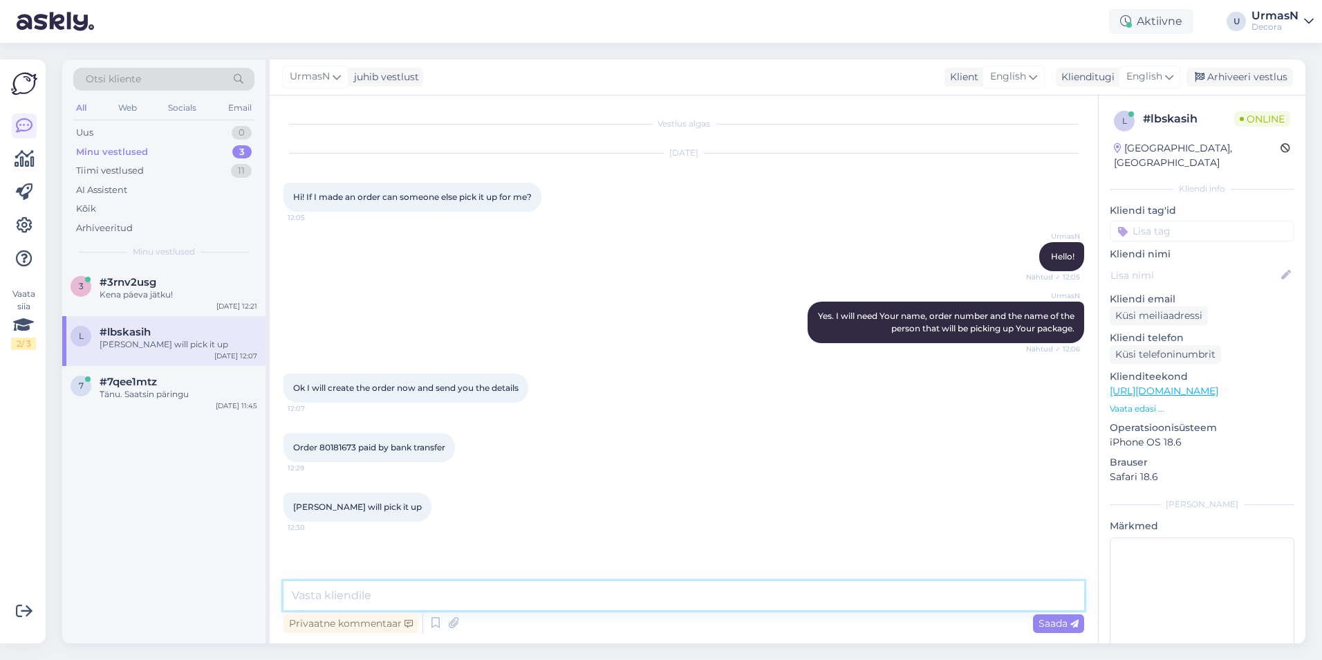
click at [384, 590] on textarea at bounding box center [683, 595] width 801 height 29
click at [335, 446] on span "Order 80181673 paid by bank transfer" at bounding box center [369, 447] width 152 height 10
copy span "80181673"
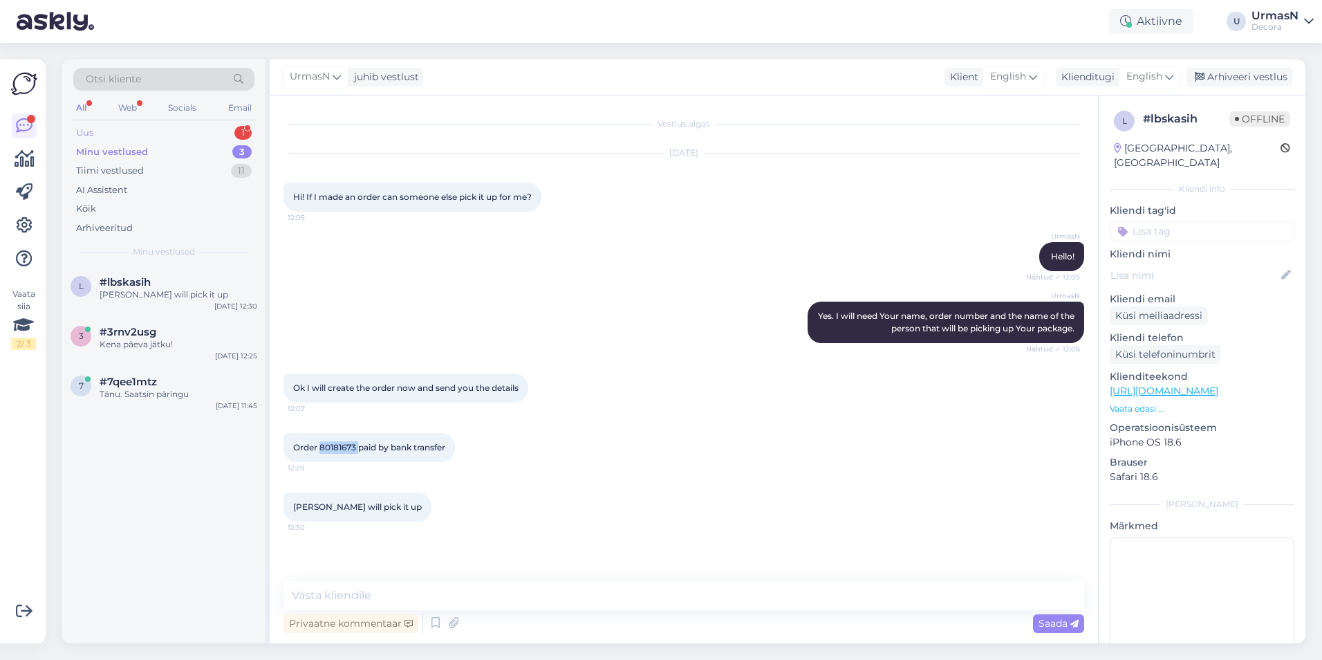
click at [124, 135] on div "Uus 1" at bounding box center [163, 132] width 181 height 19
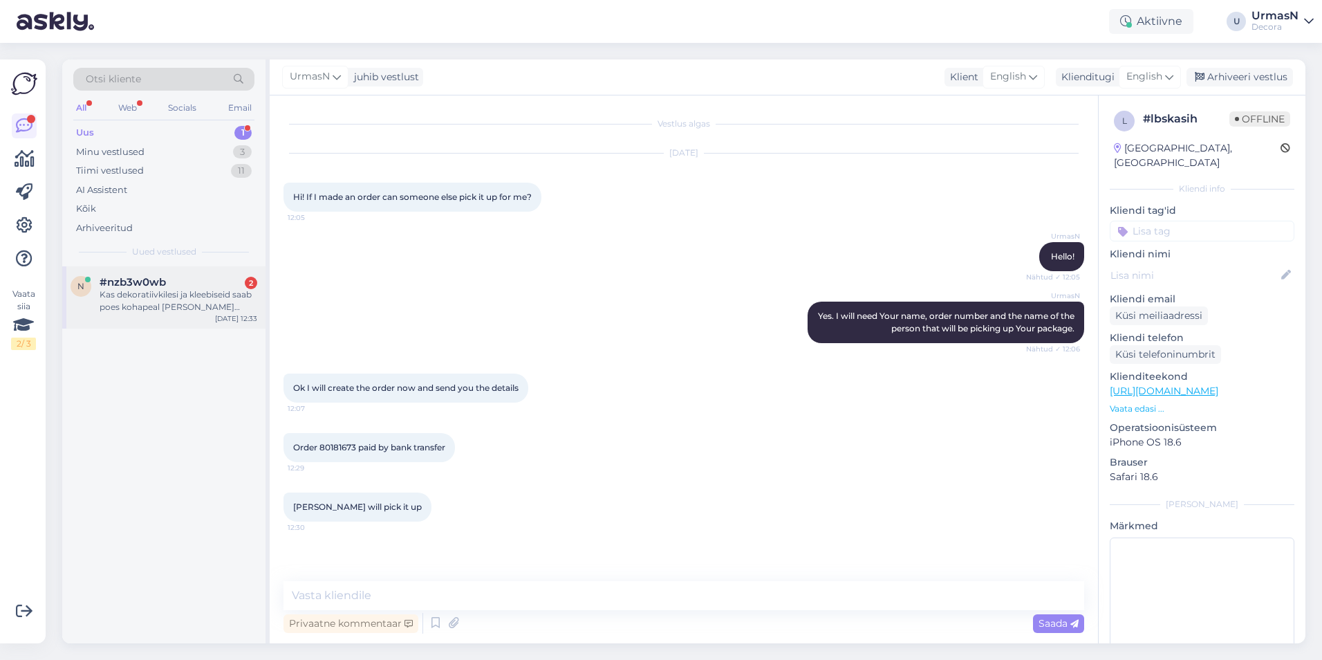
click at [138, 296] on div "Kas dekoratiivkilesi ja kleebiseid saab poes kohapeal [PERSON_NAME] [PERSON_NAM…" at bounding box center [179, 300] width 158 height 25
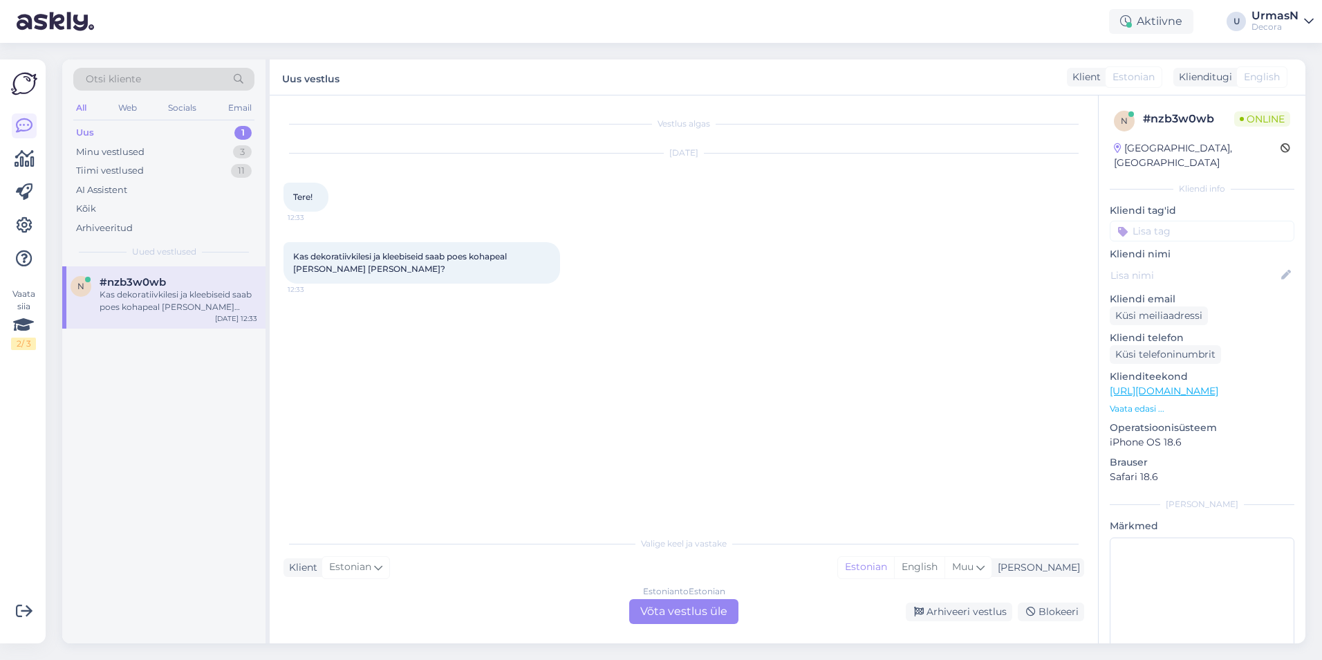
click at [652, 599] on div "Estonian to Estonian Võta vestlus üle" at bounding box center [683, 611] width 109 height 25
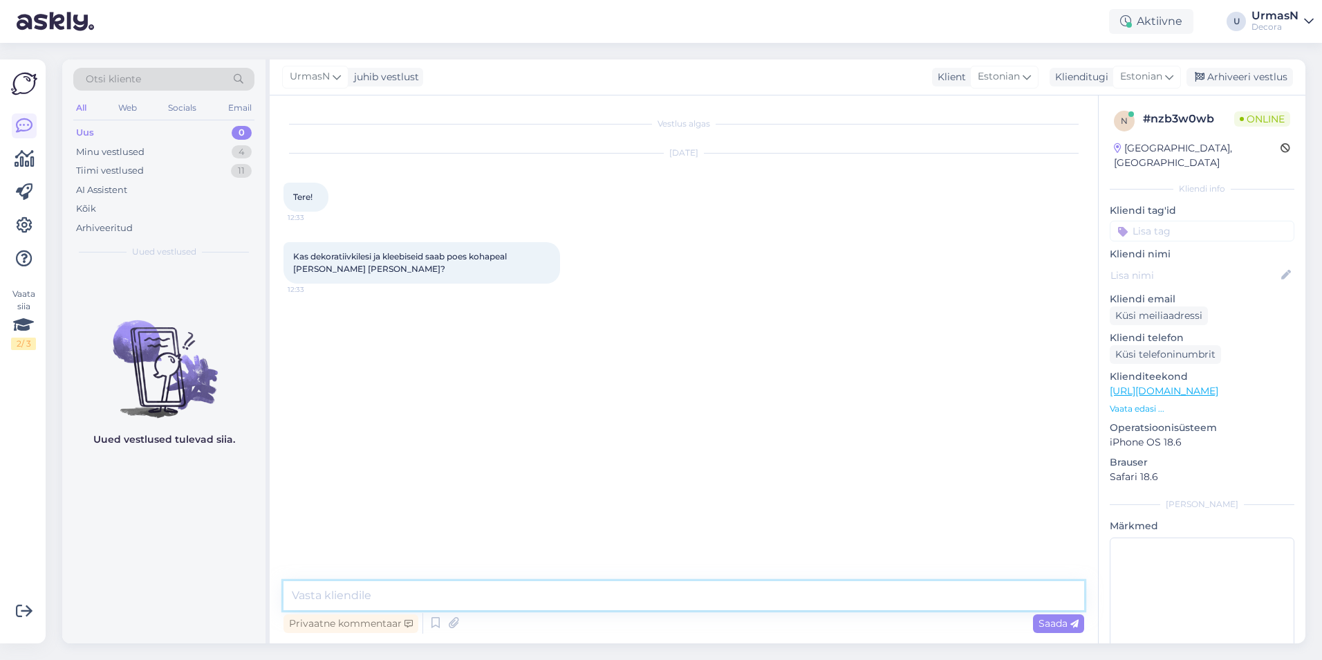
click at [402, 600] on textarea at bounding box center [683, 595] width 801 height 29
type textarea "Tere!"
click at [1141, 402] on p "Vaata edasi ..." at bounding box center [1202, 408] width 185 height 12
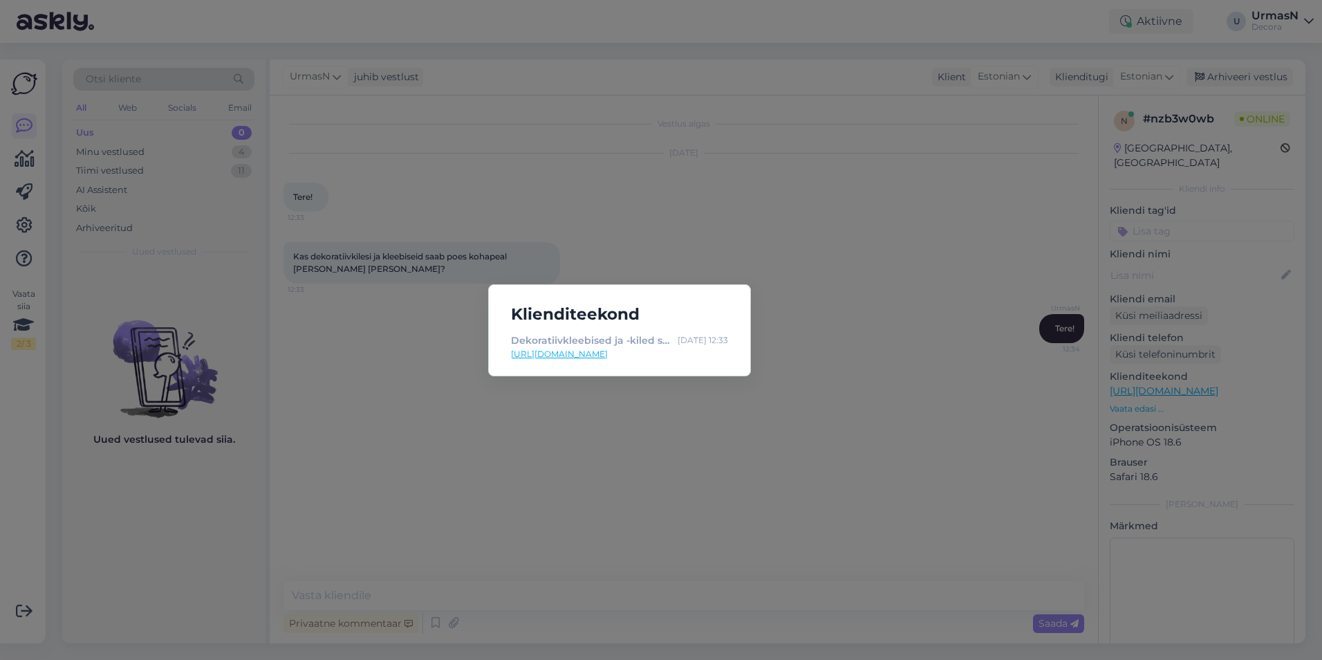
click at [528, 469] on div "Klienditeekond Dekoratiivkleebised ja -kiled seinale, mööblile, klaaspindadele …" at bounding box center [661, 330] width 1322 height 660
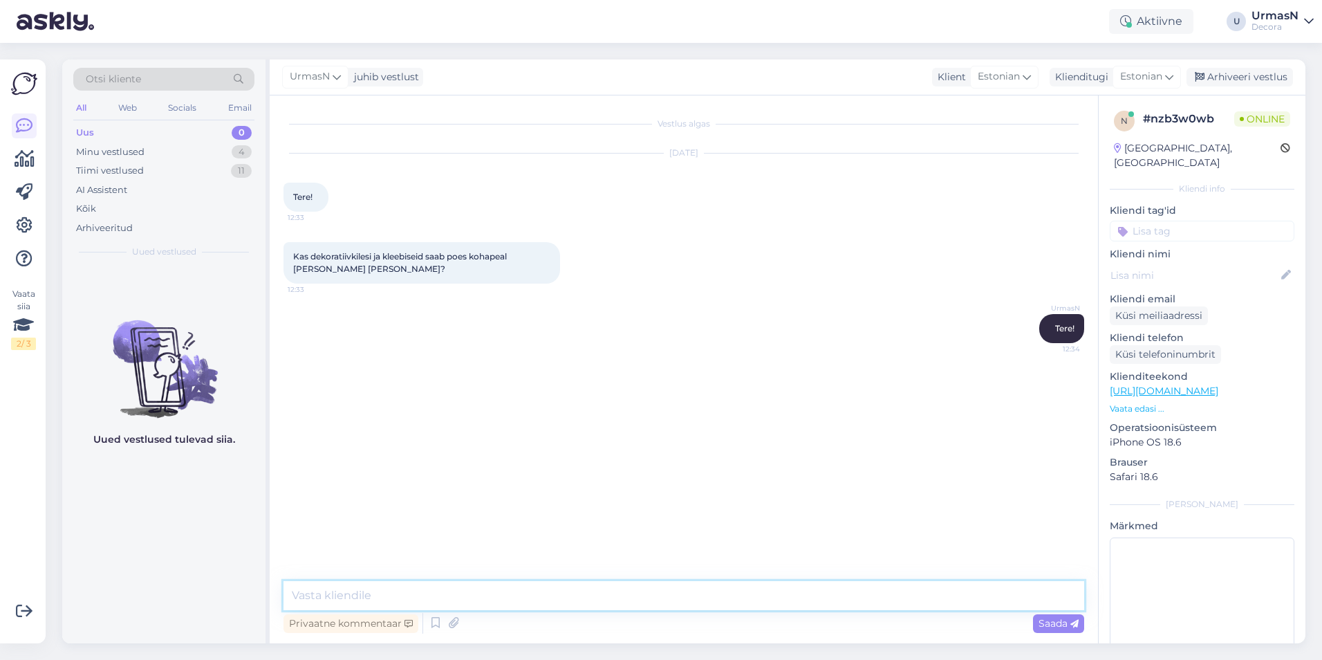
click at [364, 589] on textarea at bounding box center [683, 595] width 801 height 29
type textarea "Jah. Iga toote lehel on [PERSON_NAME] "Vaata saadavust kauplustes", sellel klõp…"
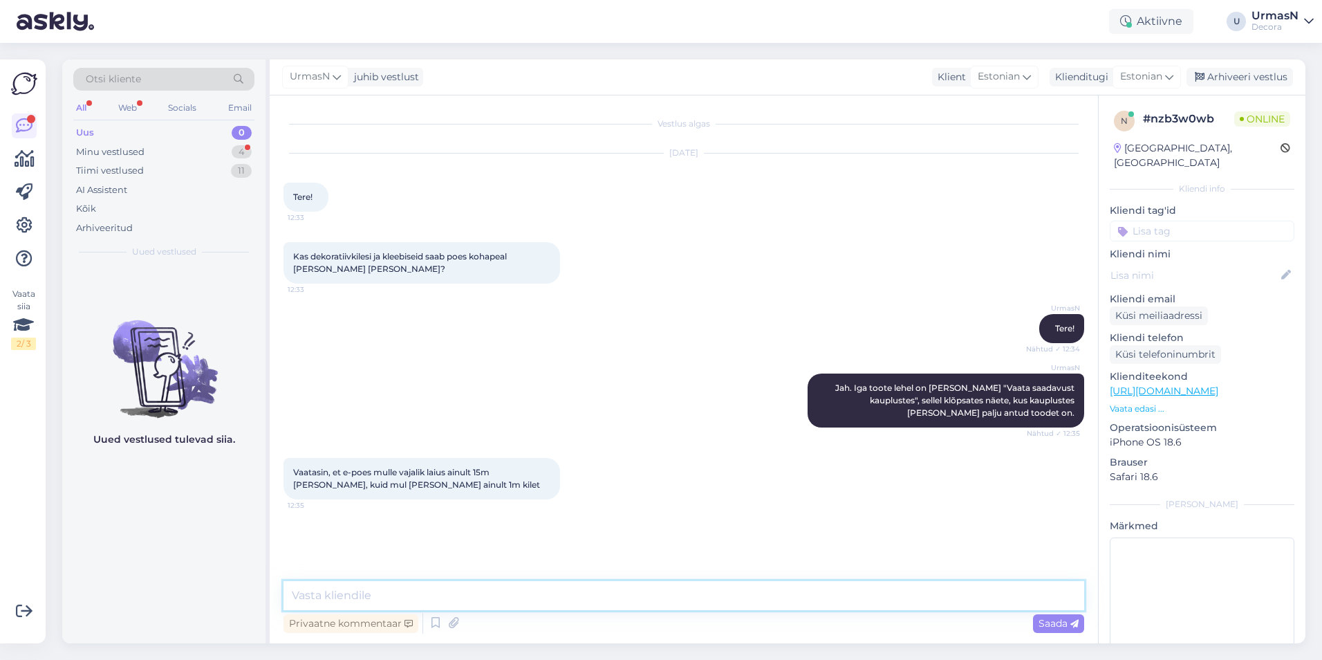
click at [447, 589] on textarea at bounding box center [683, 595] width 801 height 29
click at [370, 589] on textarea at bounding box center [683, 595] width 801 height 29
type textarea "Mis toodet Te täpsemalt silmas peate?"
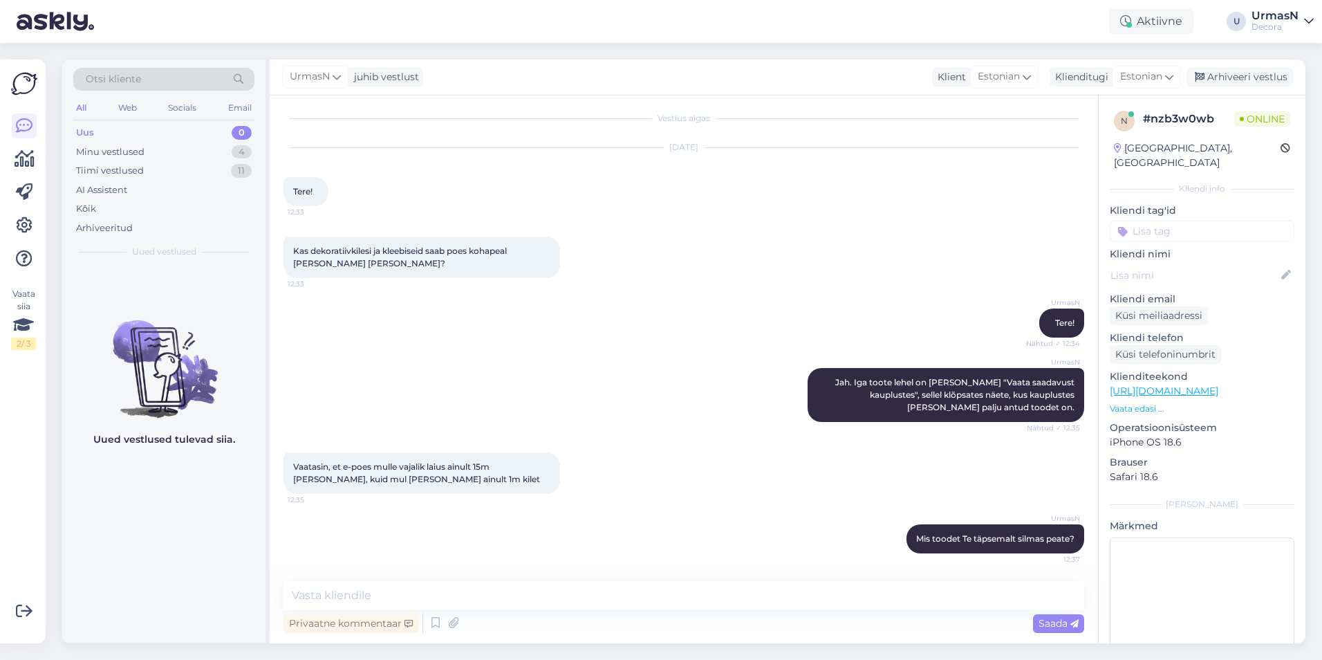
click at [1137, 402] on p "Vaata edasi ..." at bounding box center [1202, 408] width 185 height 12
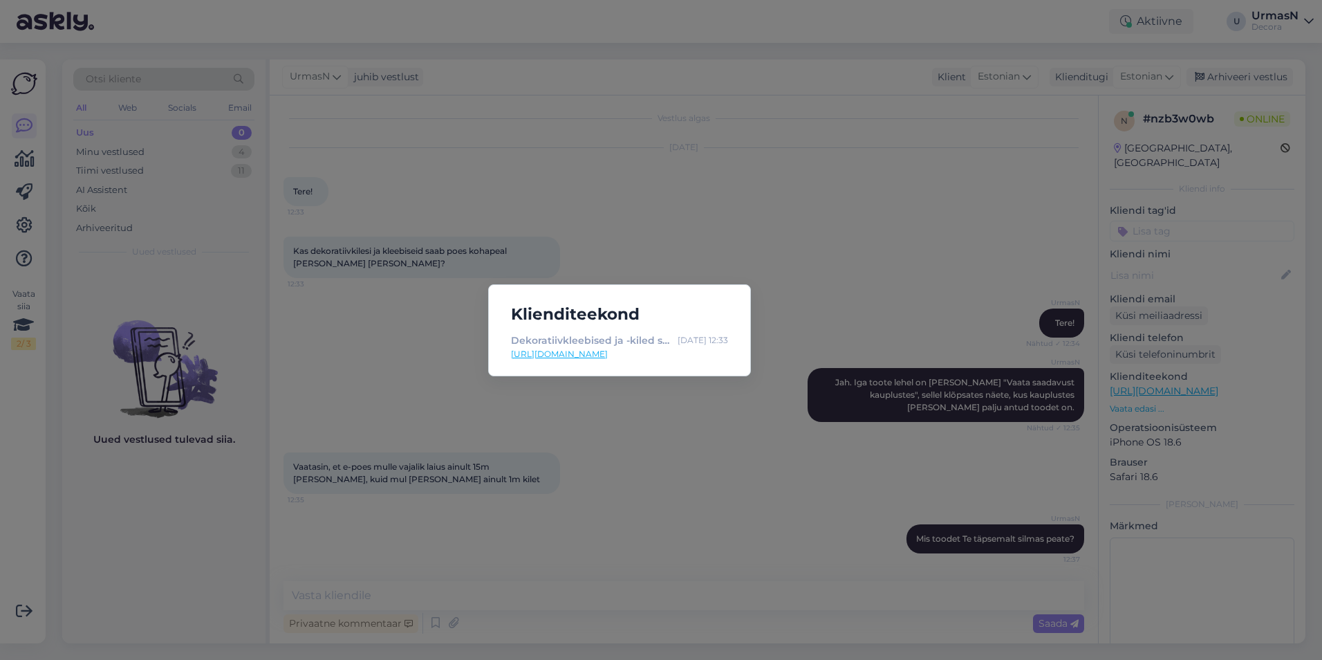
click at [938, 287] on div "Klienditeekond Dekoratiivkleebised ja -kiled seinale, mööblile, klaaspindadele …" at bounding box center [661, 330] width 1322 height 660
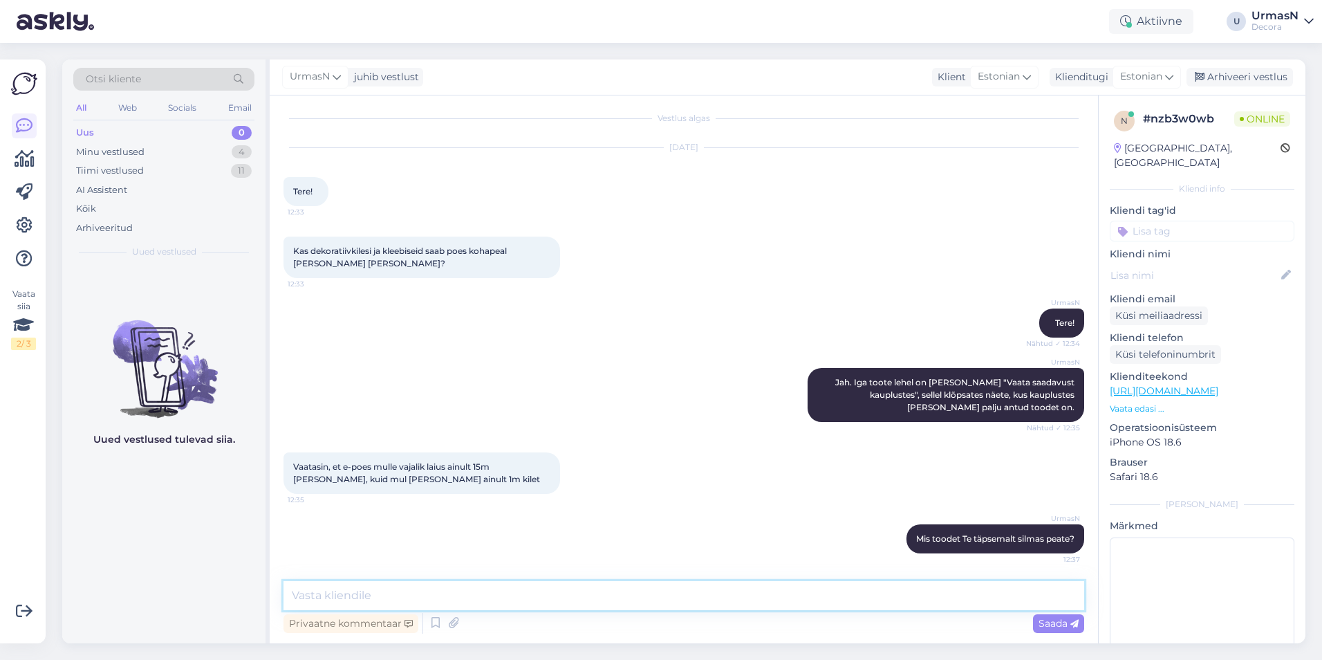
click at [386, 595] on textarea at bounding box center [683, 595] width 801 height 29
type textarea "Osa kleebiseid on müügil meetri, osa [PERSON_NAME] [PERSON_NAME]."
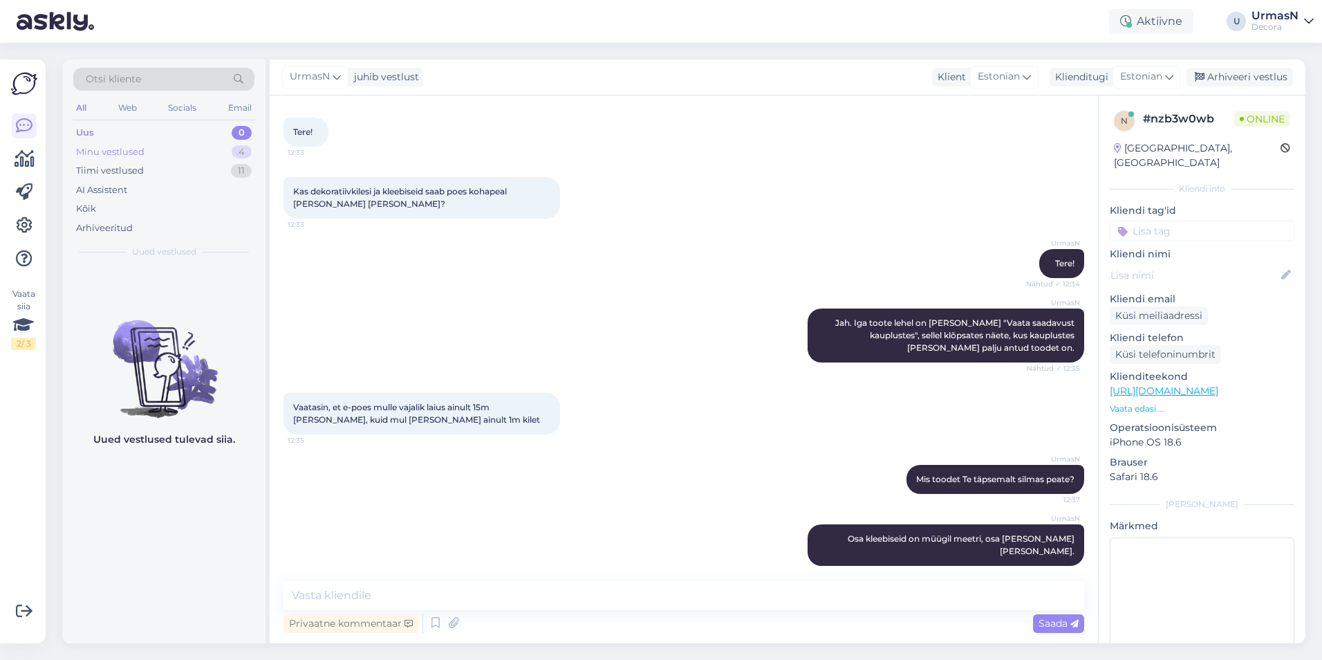
click at [174, 155] on div "Minu vestlused 4" at bounding box center [163, 151] width 181 height 19
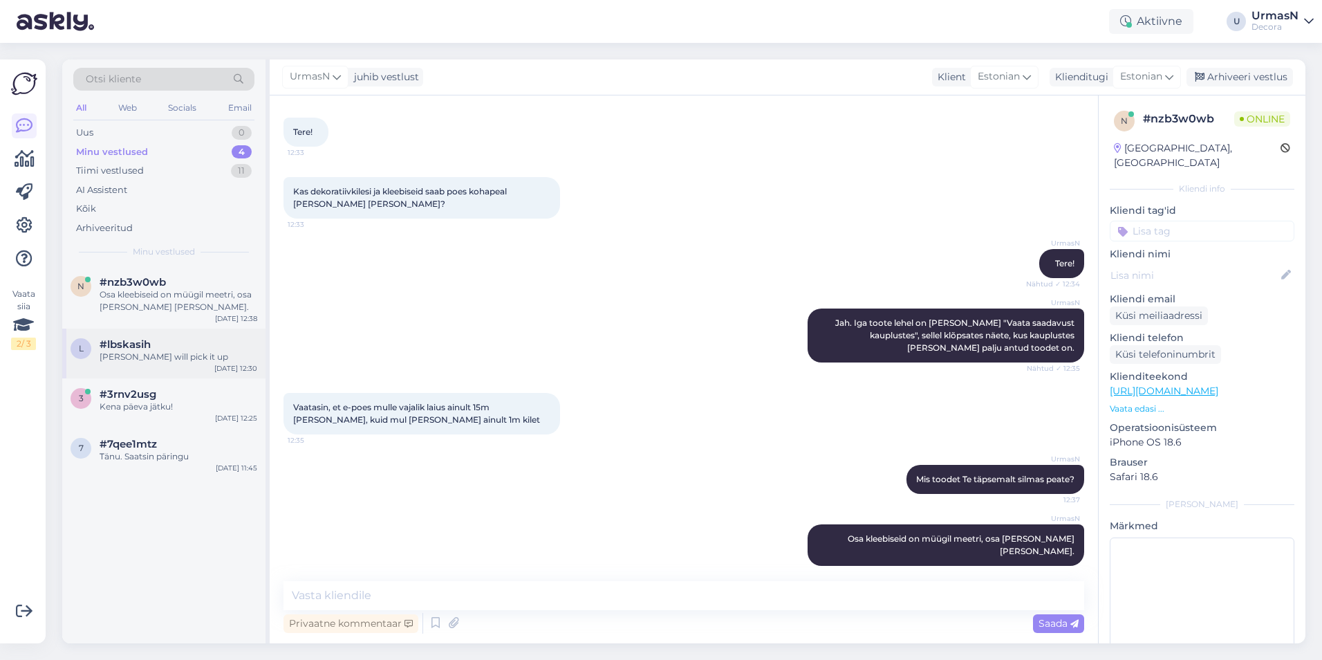
click at [166, 352] on div "[PERSON_NAME] will pick it up" at bounding box center [179, 357] width 158 height 12
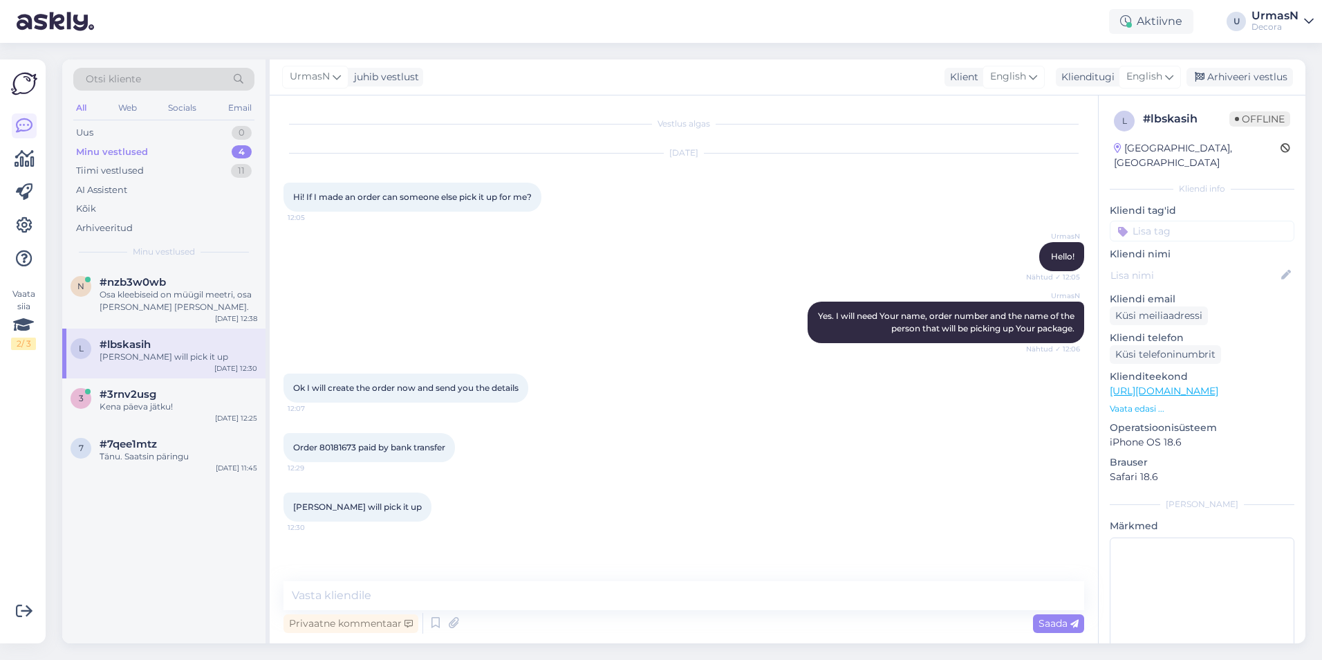
scroll to position [0, 0]
drag, startPoint x: 362, startPoint y: 504, endPoint x: 293, endPoint y: 510, distance: 68.7
click at [293, 510] on span "[PERSON_NAME] will pick it up" at bounding box center [357, 506] width 129 height 10
copy span "[PERSON_NAME]"
